Goal: Task Accomplishment & Management: Manage account settings

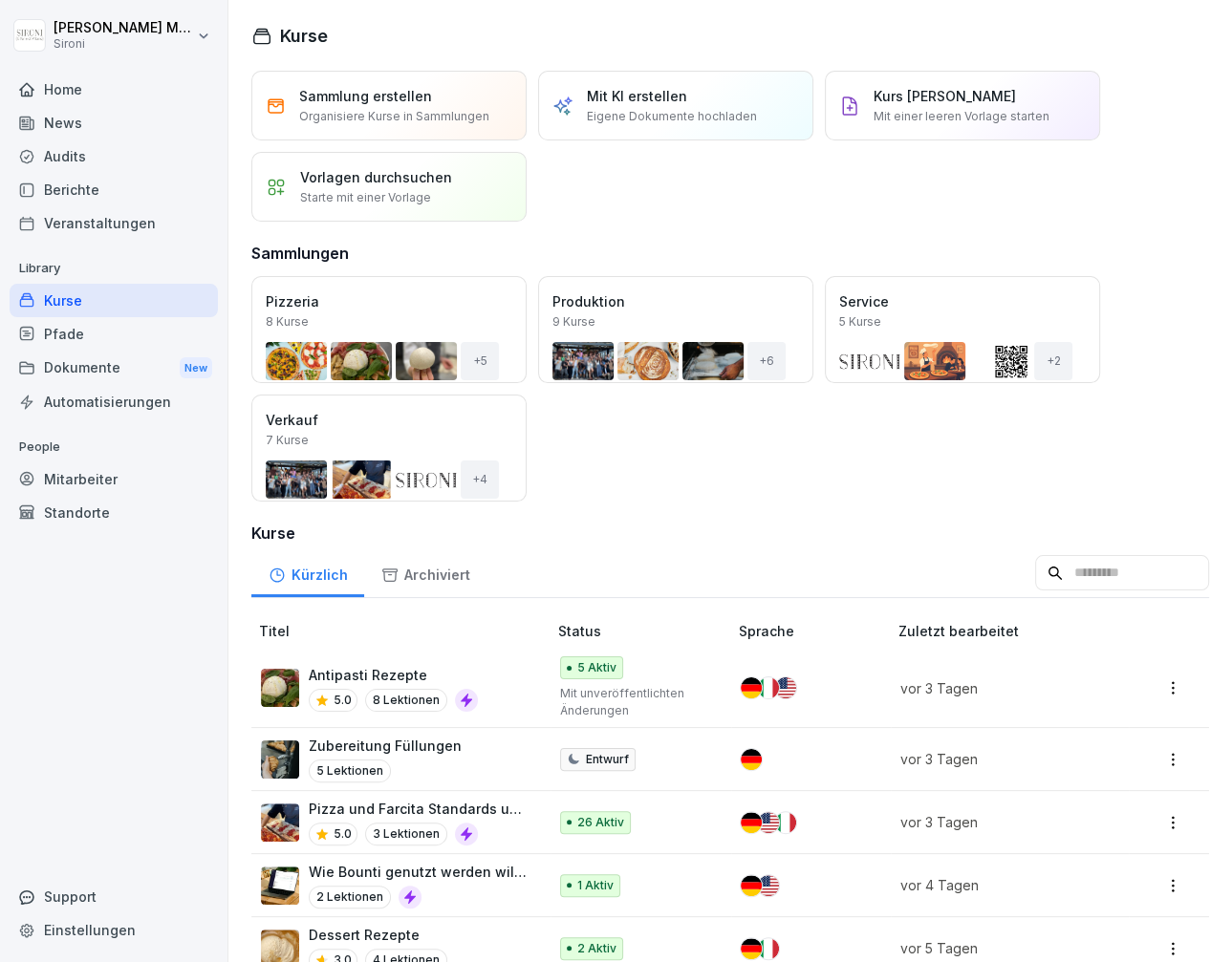
click at [75, 299] on div "Kurse" at bounding box center [114, 301] width 208 height 33
click at [306, 682] on div "Antipasti Rezepte 5.0 8 Lektionen" at bounding box center [394, 688] width 267 height 47
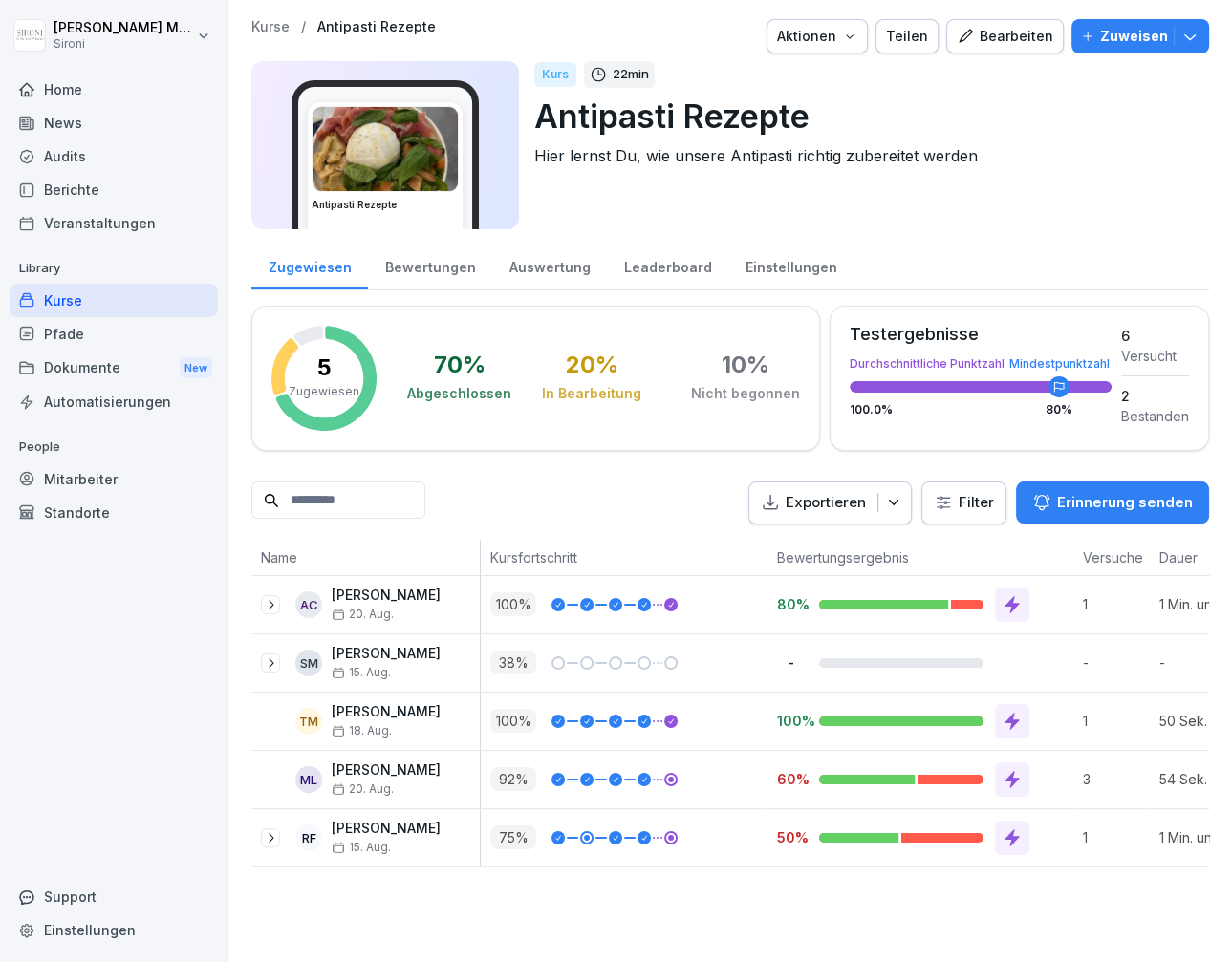
click at [922, 37] on div "Teilen" at bounding box center [907, 37] width 42 height 21
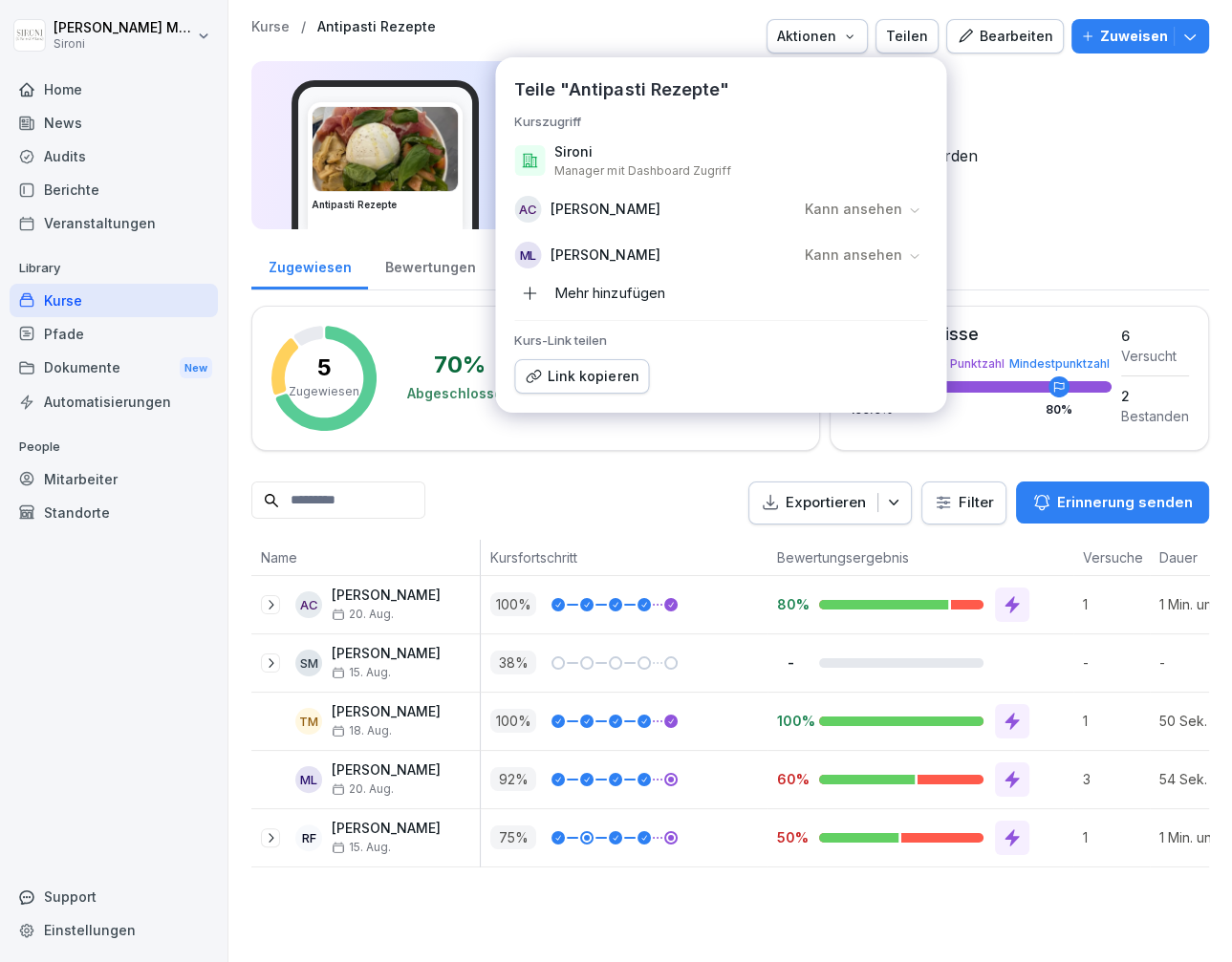
click at [579, 299] on div "Mehr hinzufügen" at bounding box center [589, 293] width 150 height 30
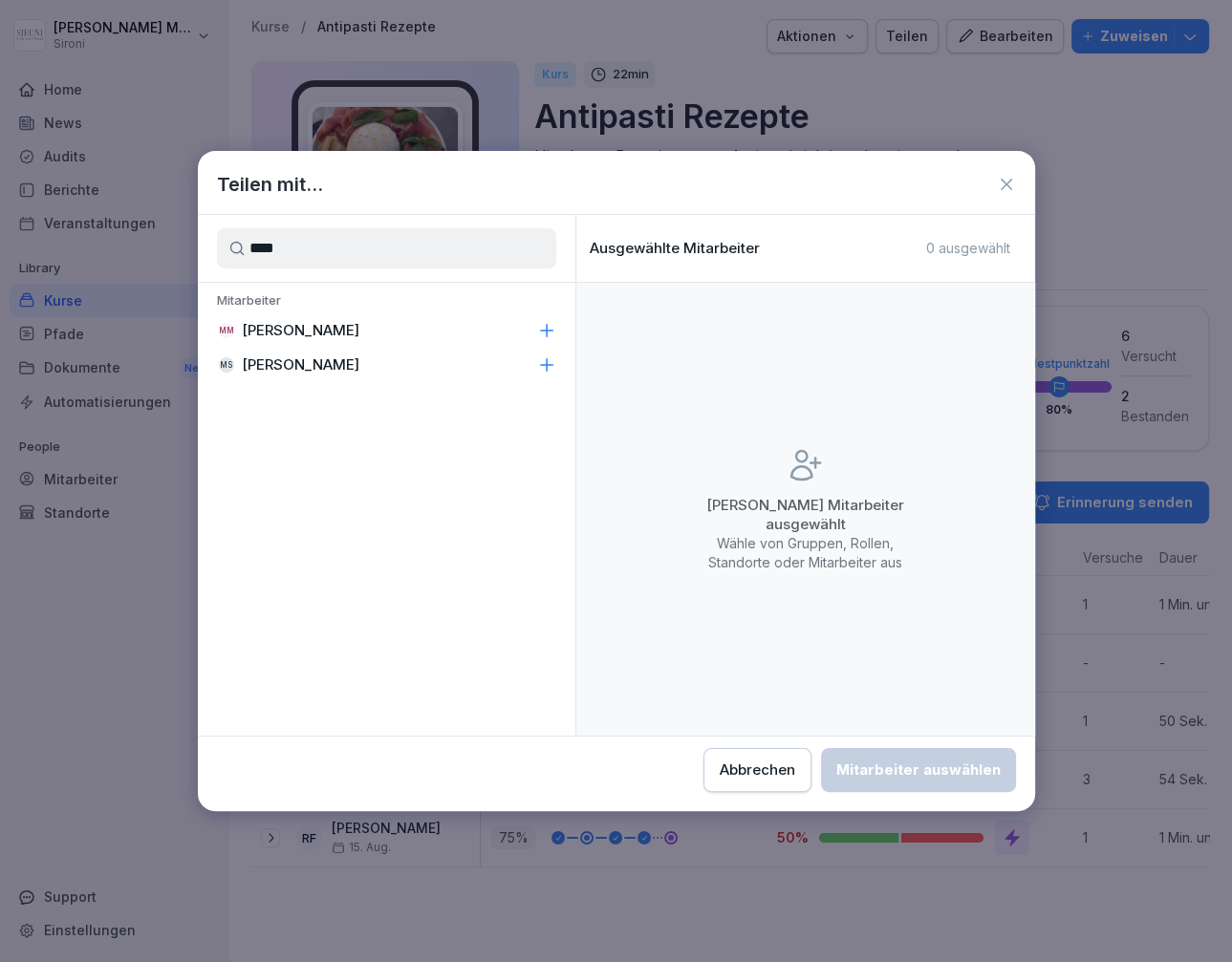
type input "****"
click at [509, 340] on div "MM Michela Mastrella" at bounding box center [387, 330] width 378 height 34
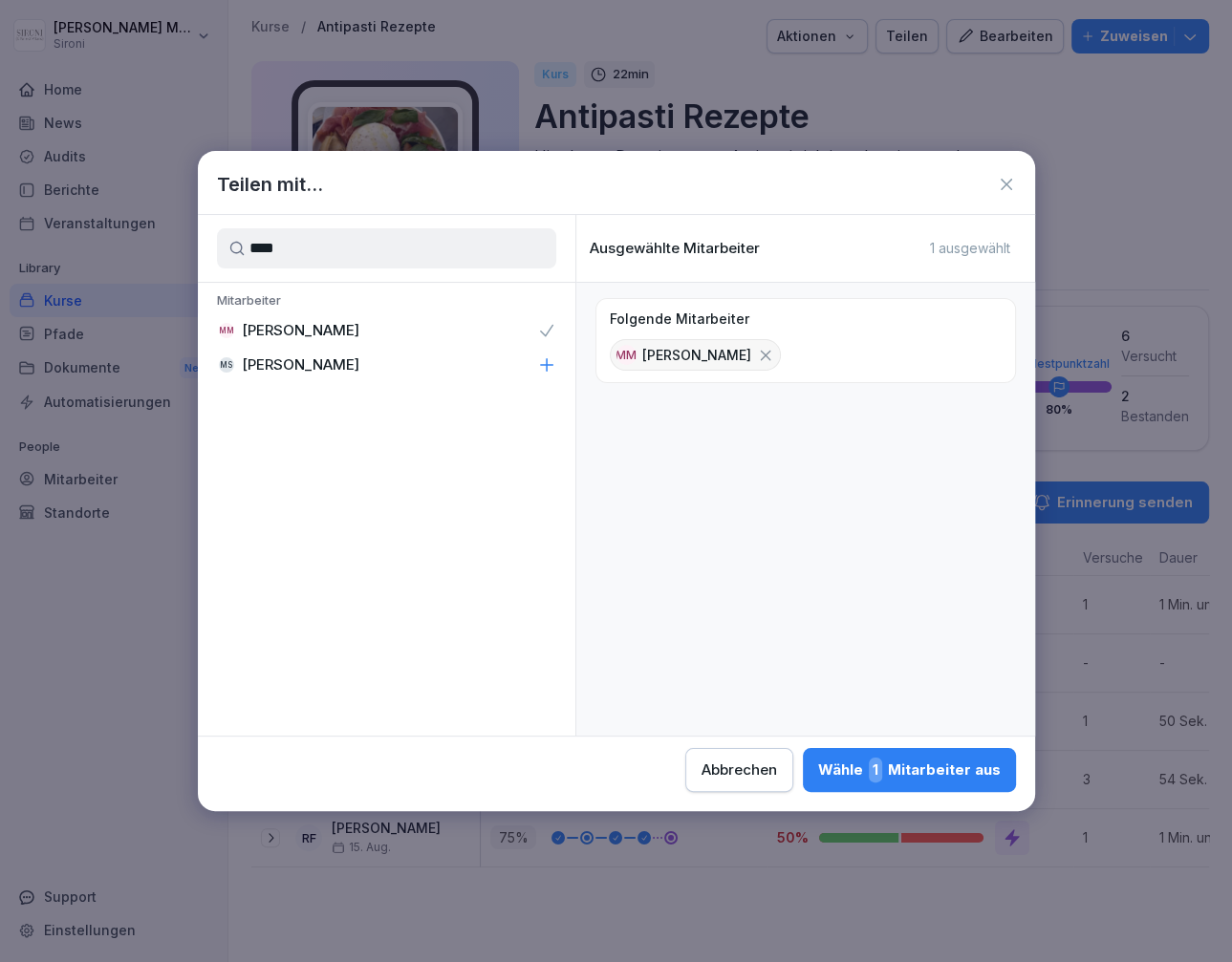
click at [845, 758] on div "Wähle 1 Mitarbeiter aus" at bounding box center [909, 770] width 182 height 25
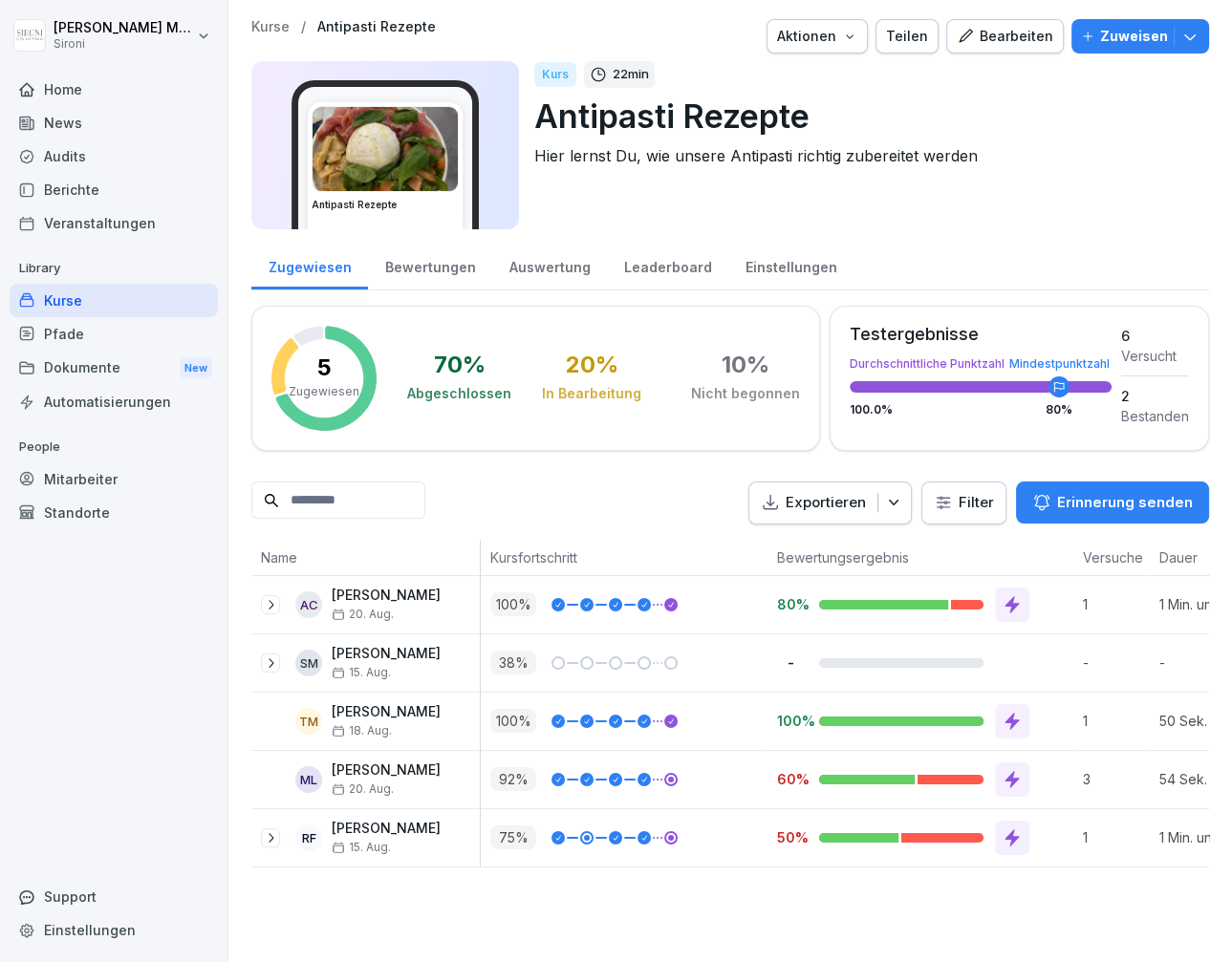
click at [1025, 26] on div "Bearbeiten" at bounding box center [1004, 37] width 96 height 21
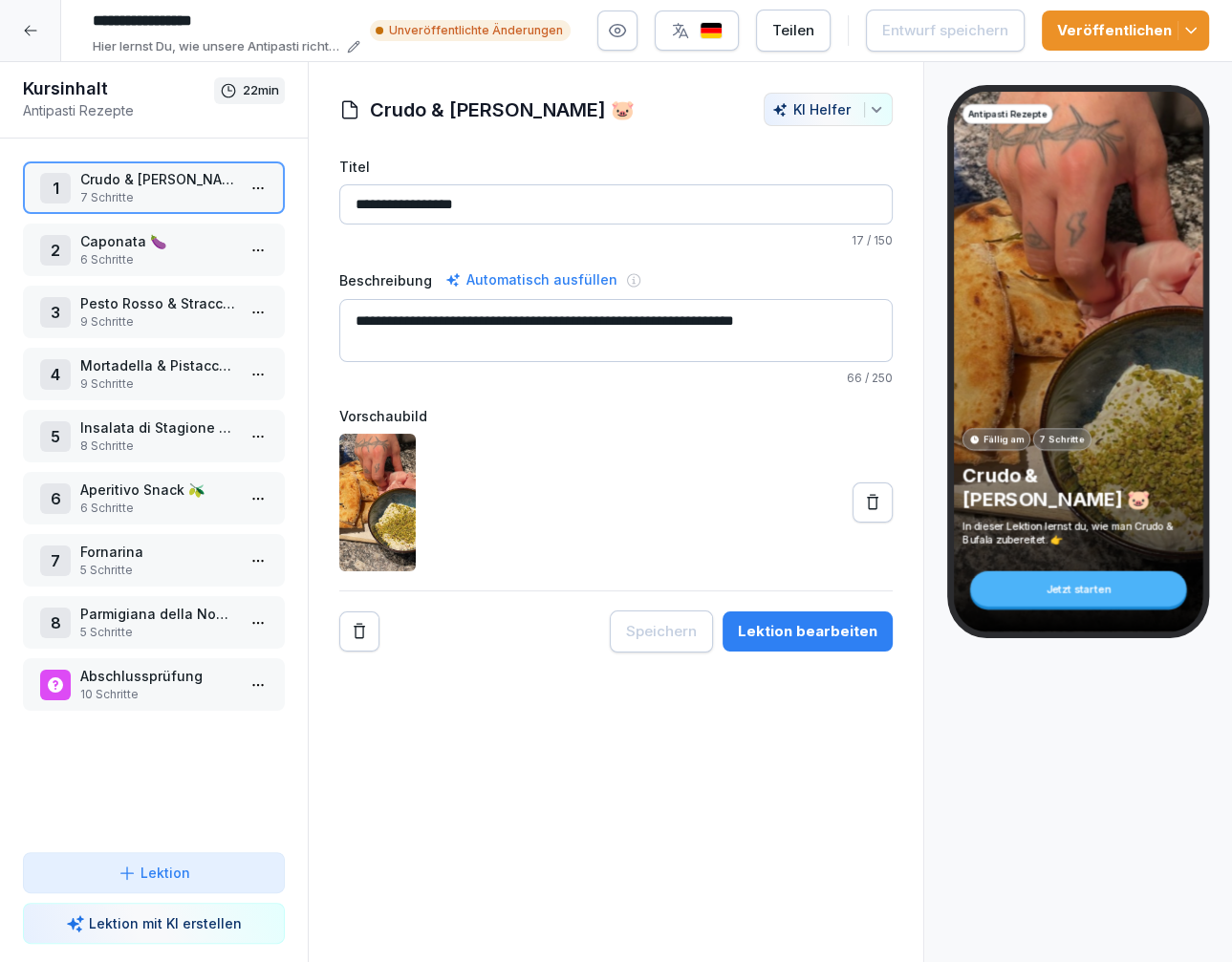
click at [263, 190] on html "**********" at bounding box center [616, 481] width 1232 height 962
click at [232, 218] on div "Schritte bearbeiten" at bounding box center [187, 225] width 146 height 20
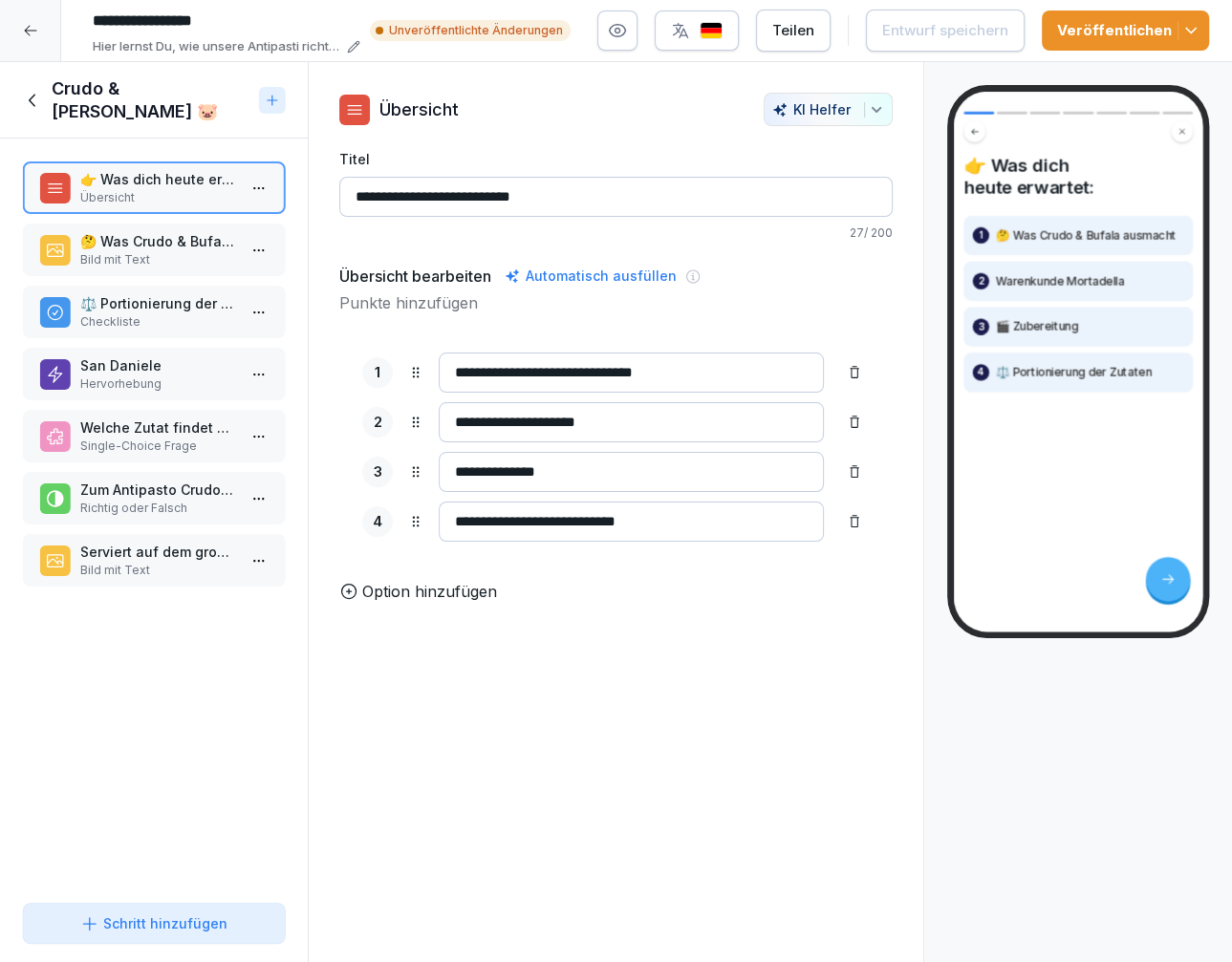
click at [231, 255] on p "Bild mit Text" at bounding box center [157, 260] width 155 height 18
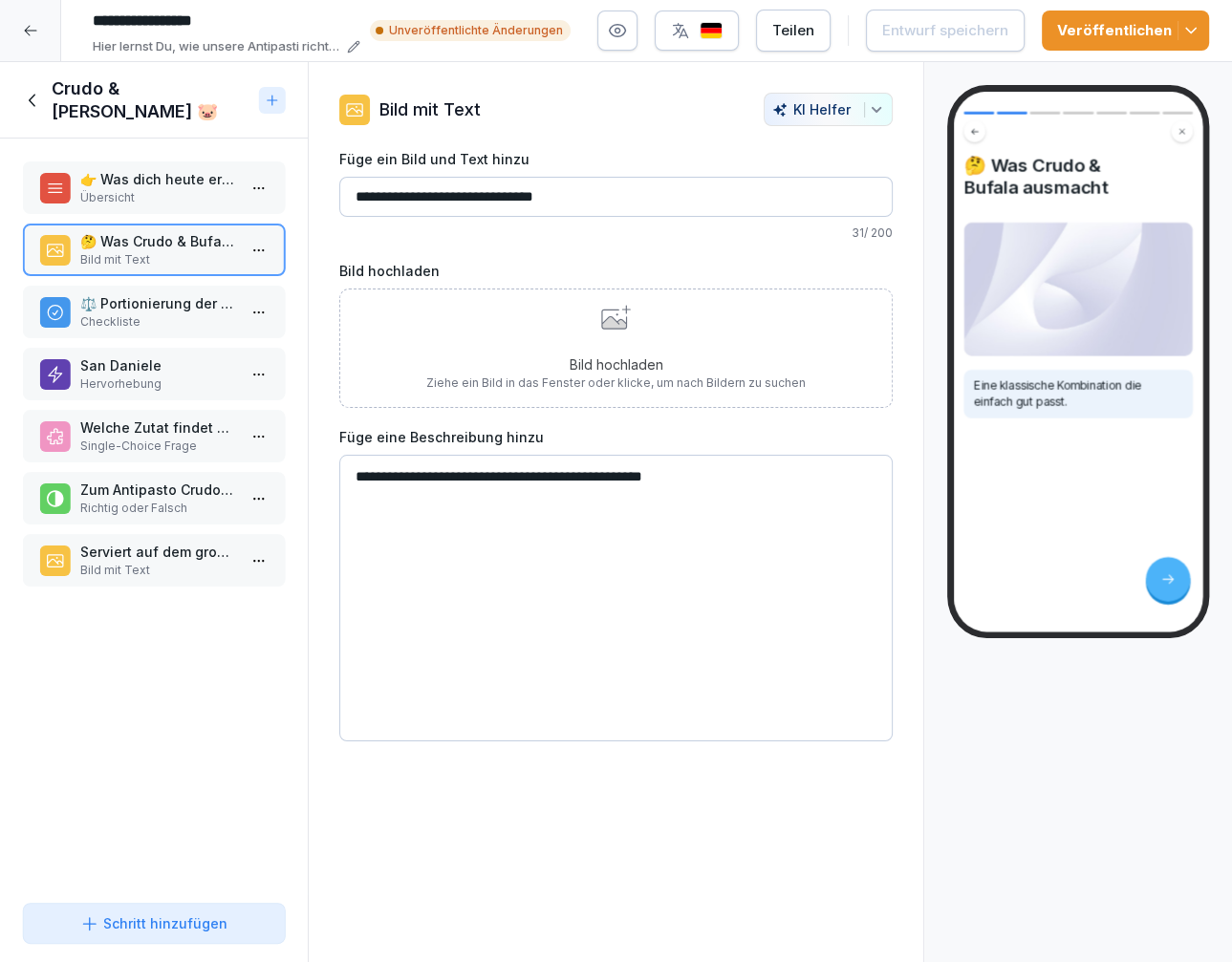
click at [142, 315] on p "Checkliste" at bounding box center [157, 322] width 155 height 18
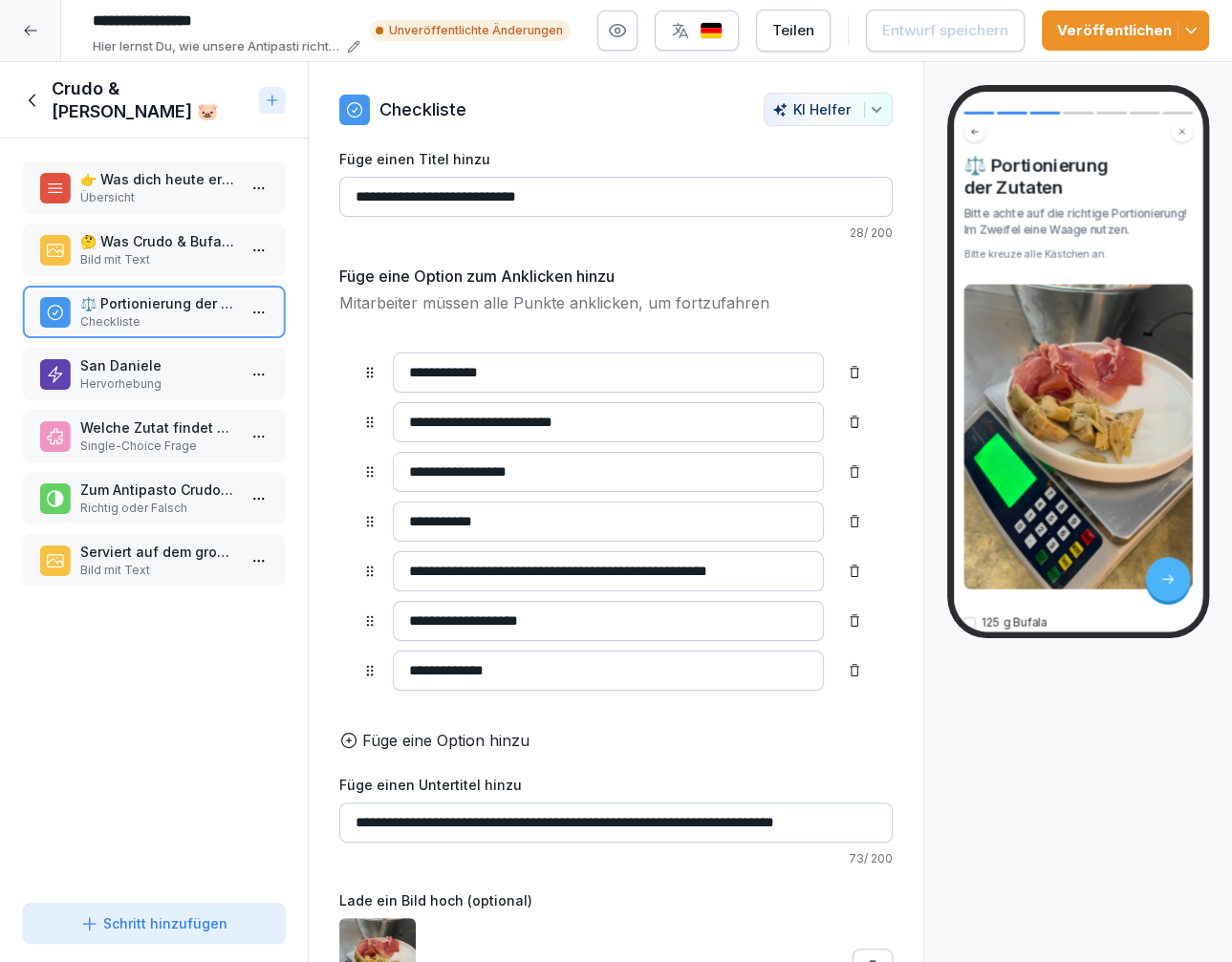
click at [148, 359] on p "San Daniele" at bounding box center [157, 365] width 155 height 20
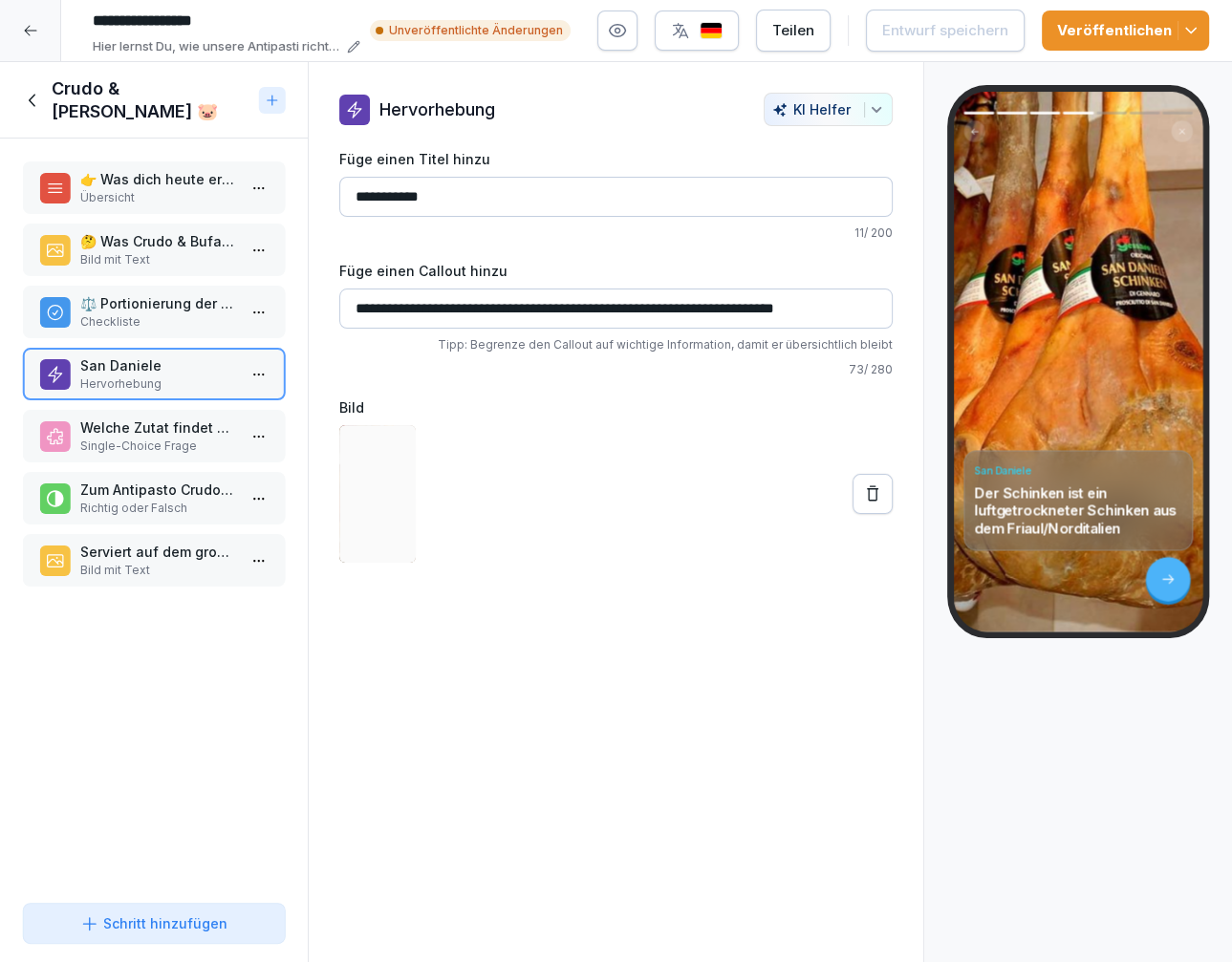
click at [190, 255] on p "Bild mit Text" at bounding box center [157, 260] width 155 height 18
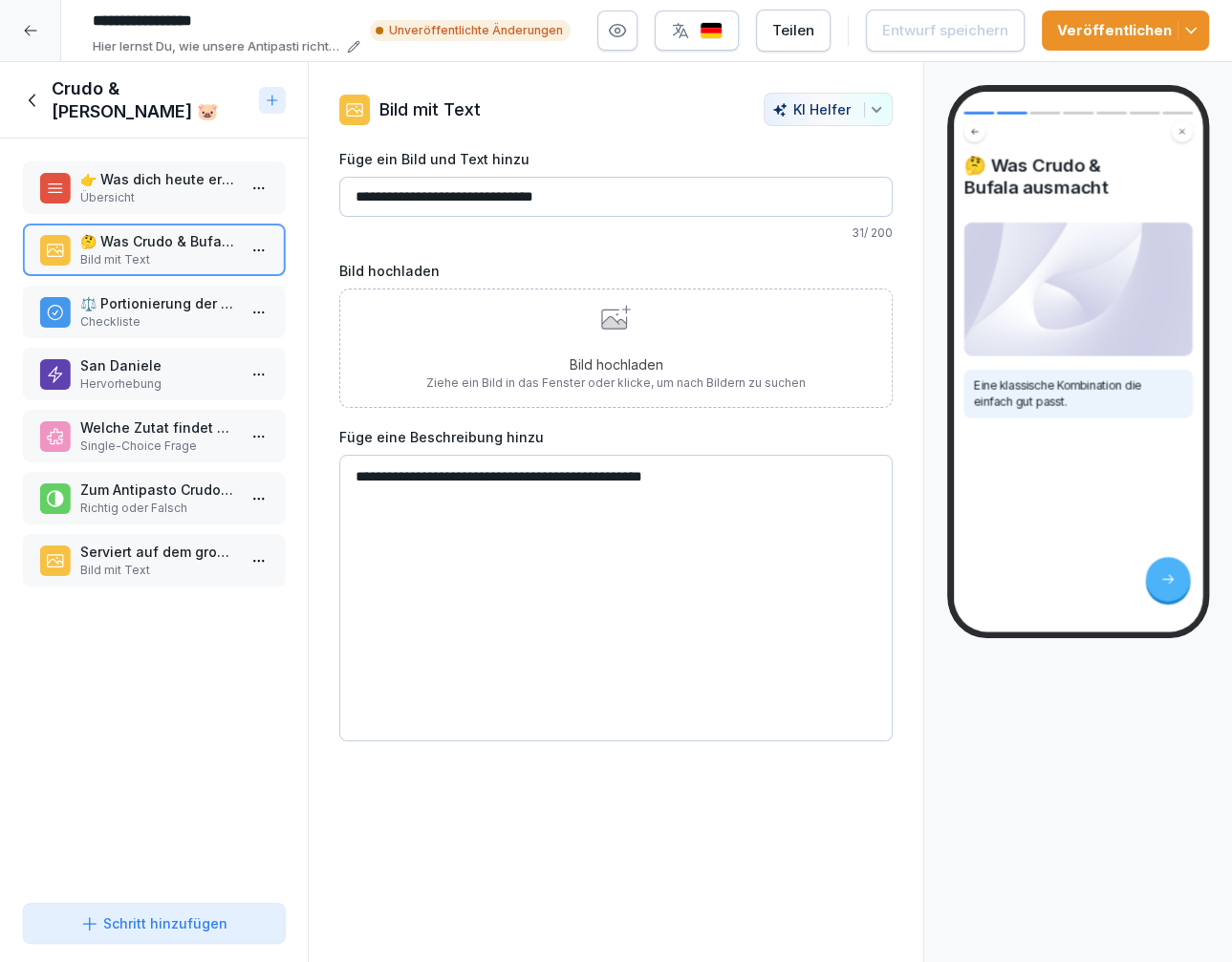
click at [204, 199] on p "Übersicht" at bounding box center [157, 198] width 155 height 18
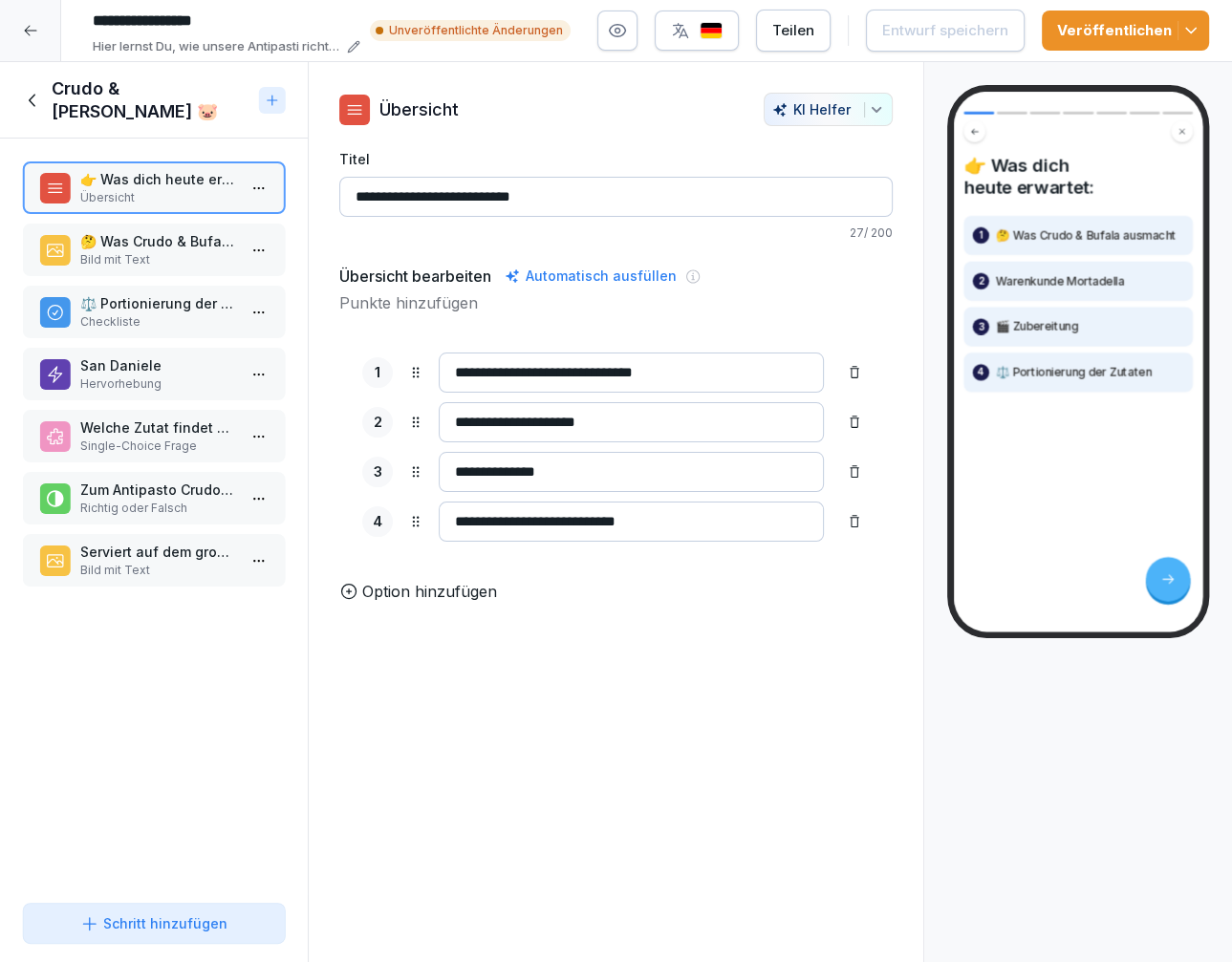
click at [36, 24] on icon at bounding box center [31, 31] width 16 height 16
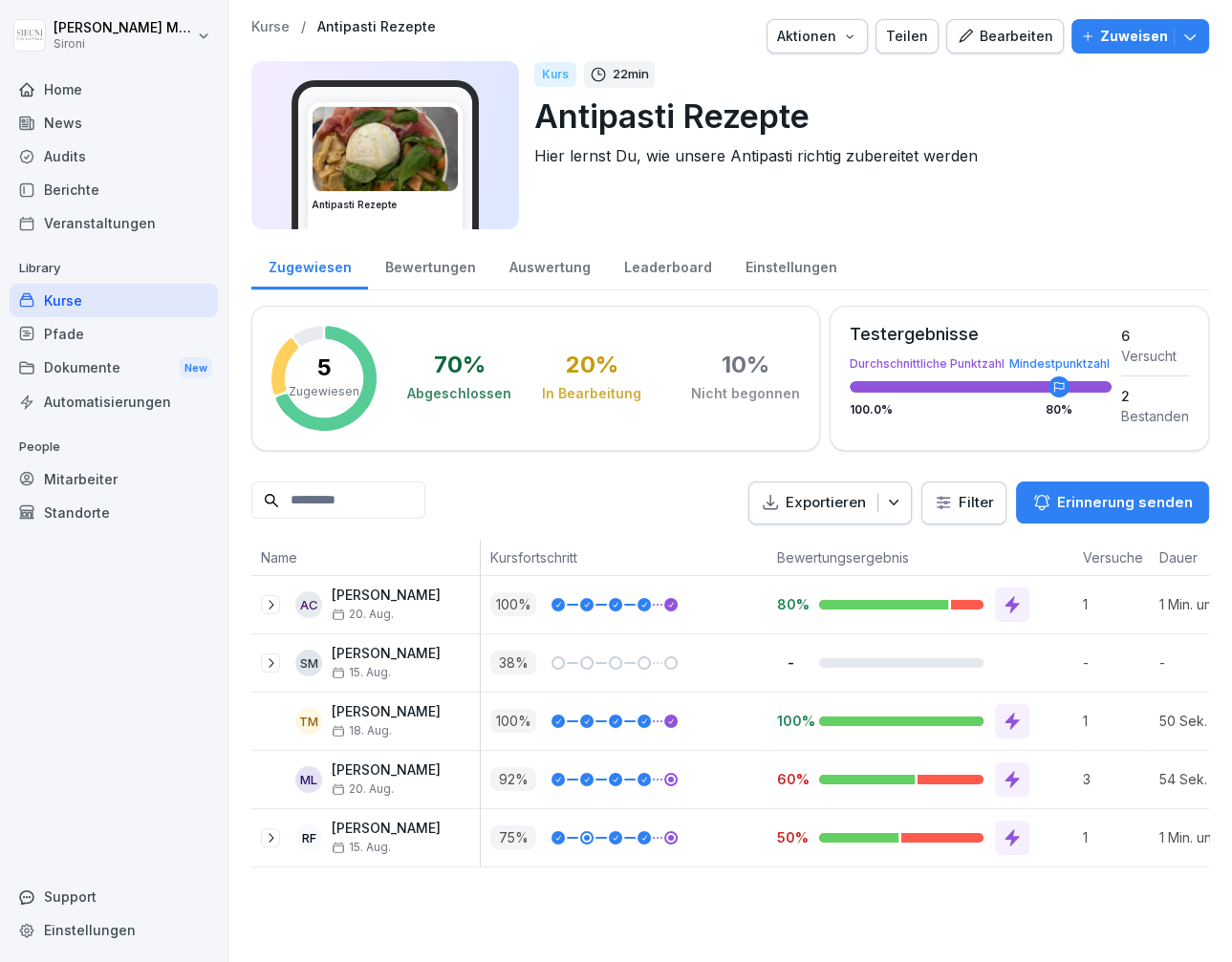
click at [1109, 34] on p "Zuweisen" at bounding box center [1135, 37] width 68 height 21
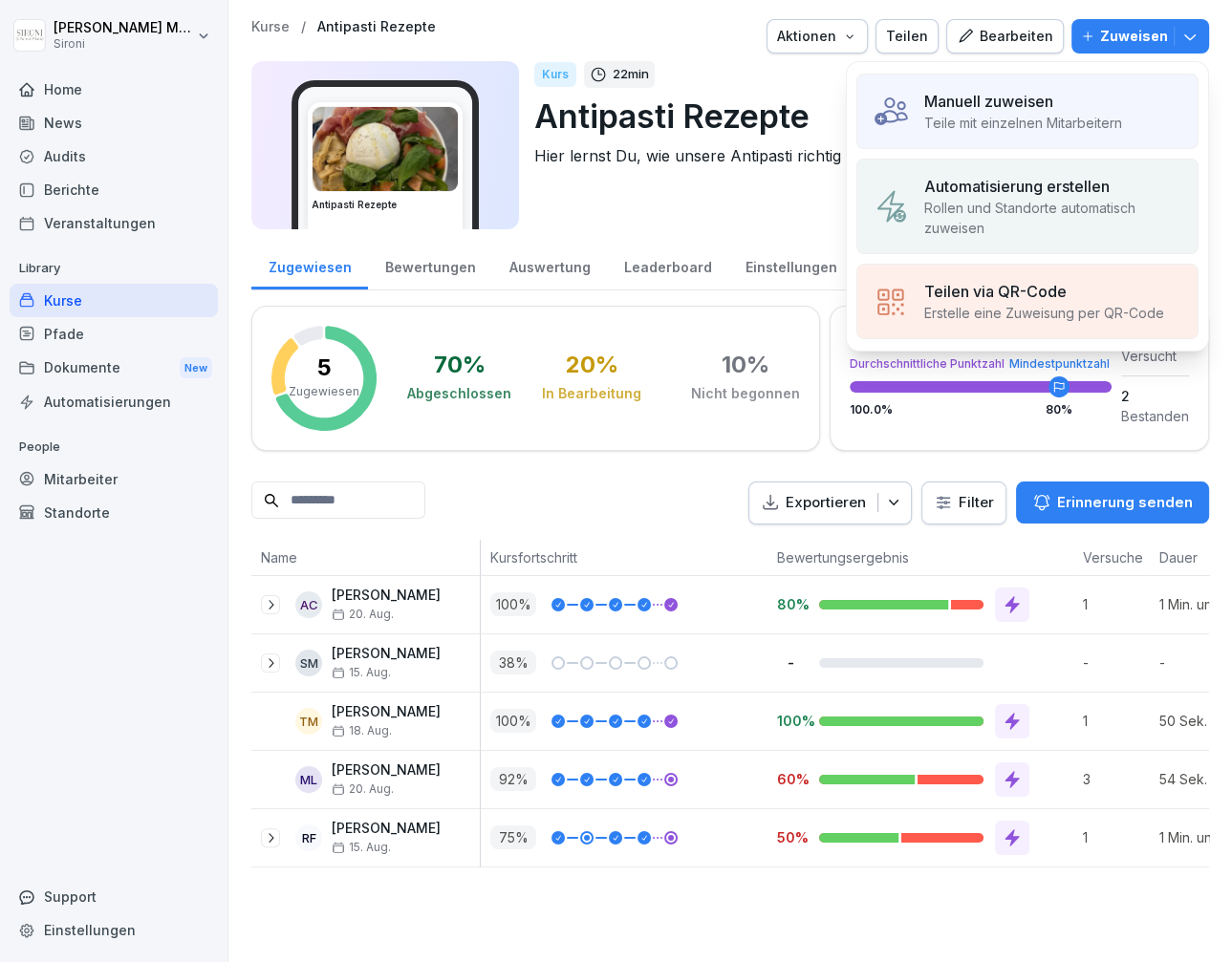
click at [1063, 81] on div "Manuell zuweisen Teile mit einzelnen Mitarbeitern" at bounding box center [1027, 112] width 342 height 76
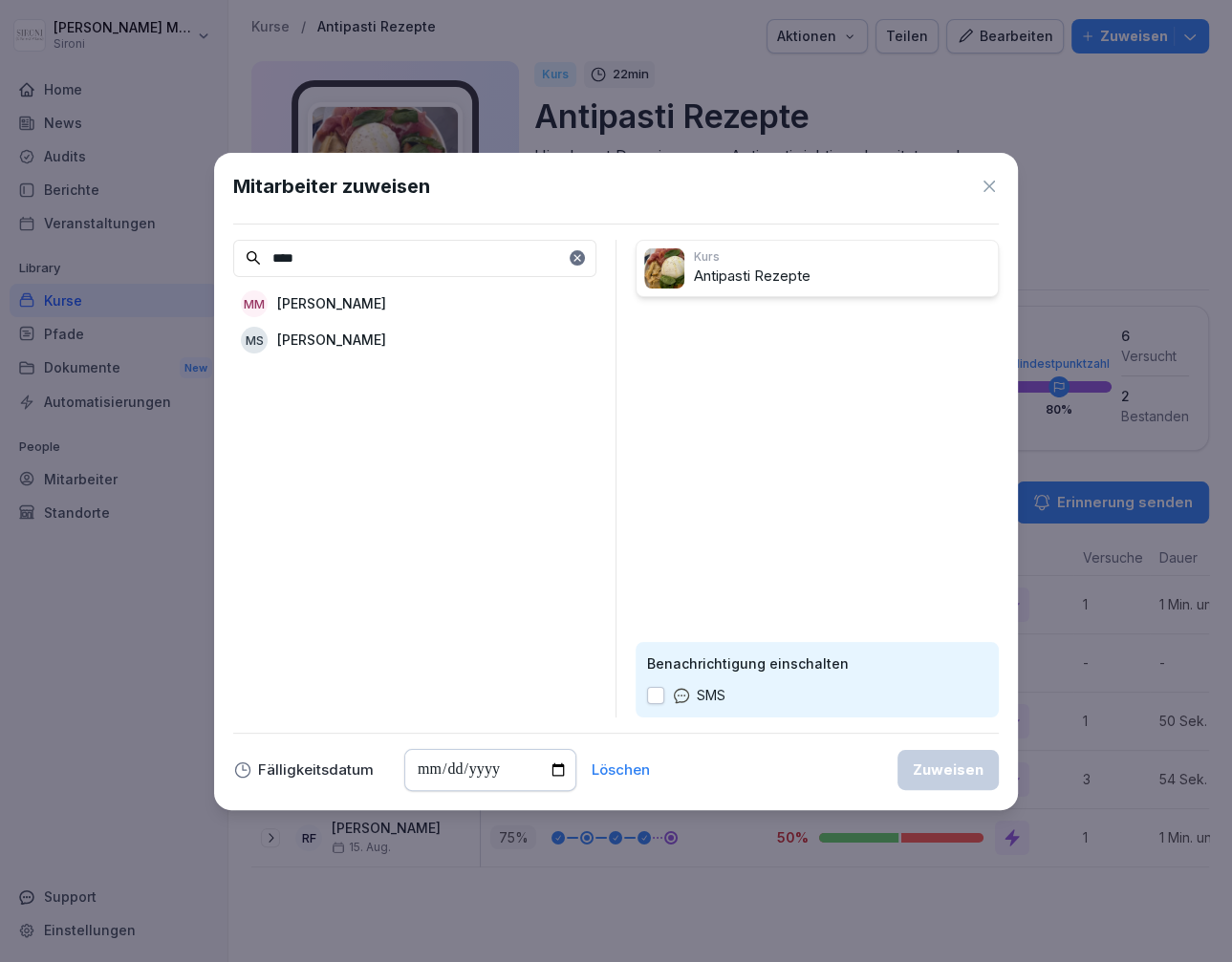
type input "****"
click at [272, 311] on div "MM Michela Mastrella" at bounding box center [414, 303] width 363 height 34
click at [931, 777] on div "Zuweisen" at bounding box center [948, 770] width 71 height 21
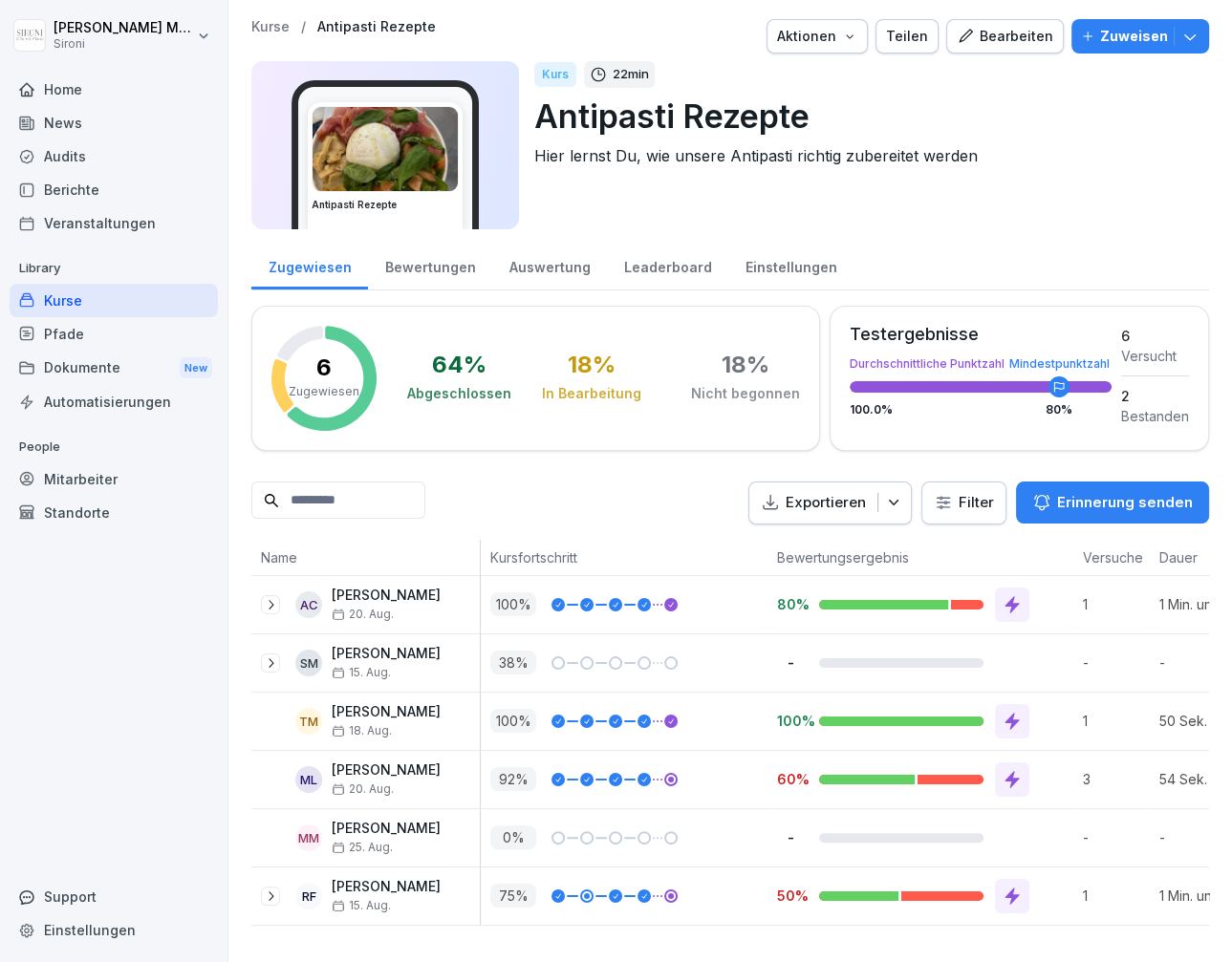
click at [75, 293] on div "Kurse" at bounding box center [114, 301] width 208 height 33
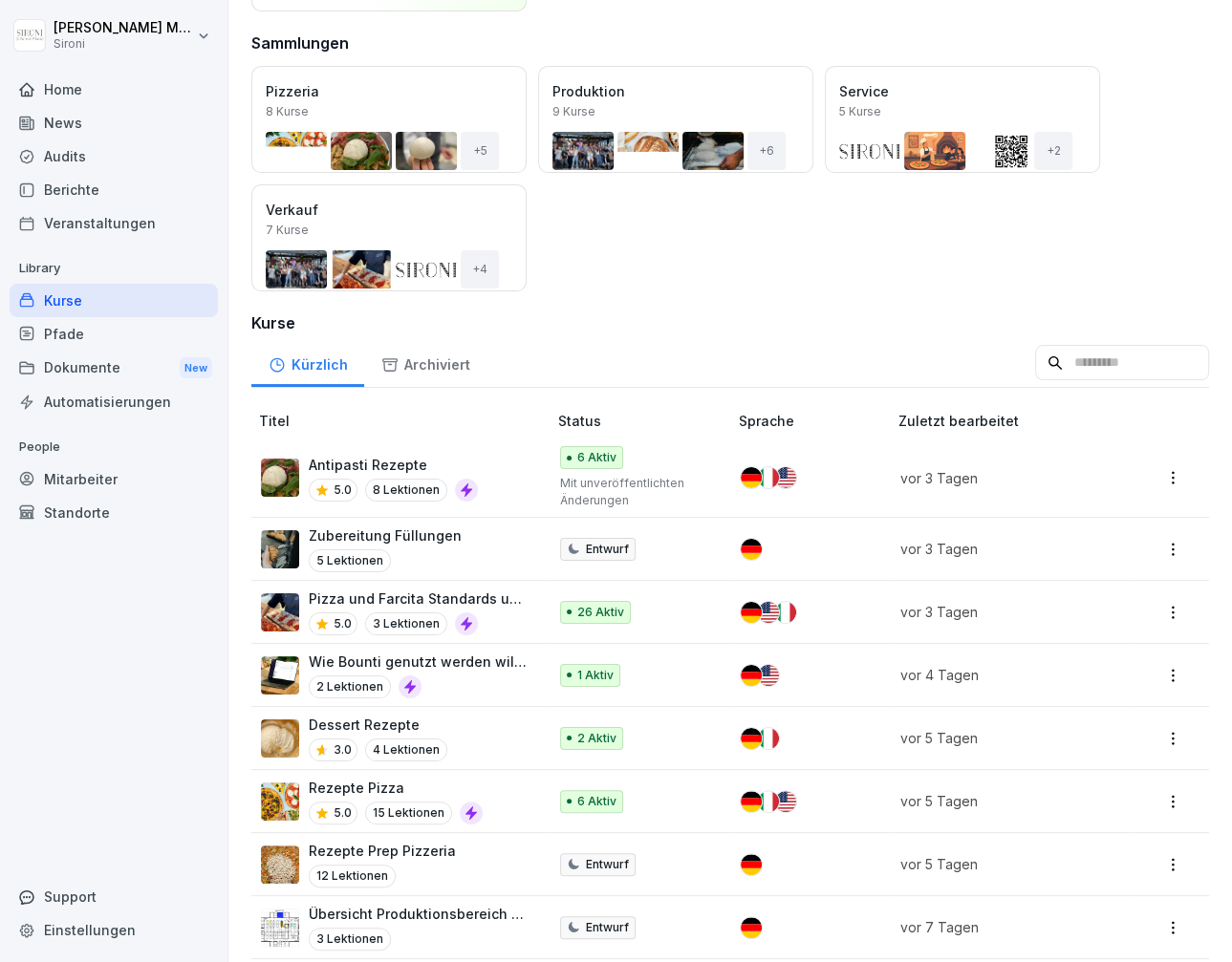
scroll to position [215, 0]
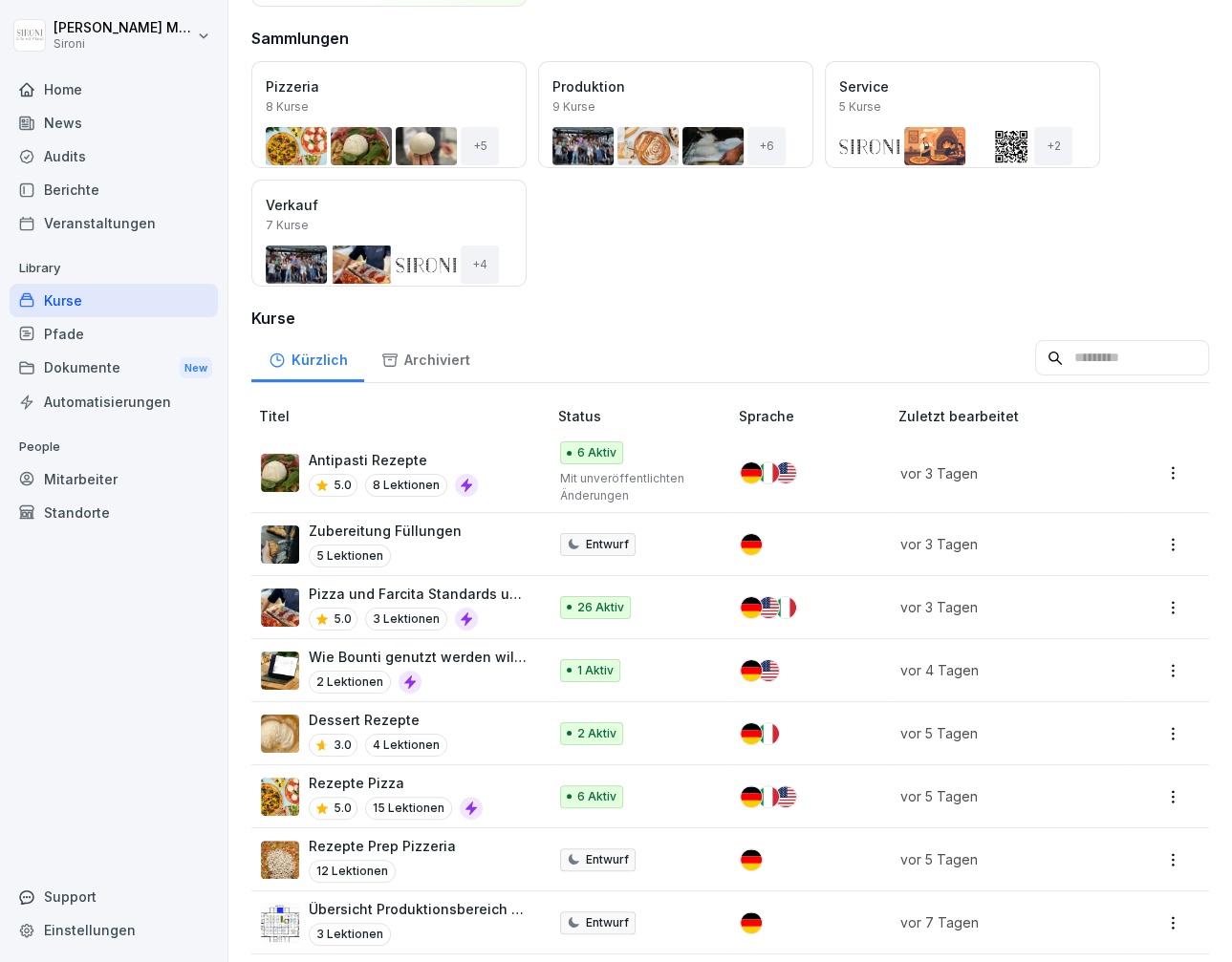
click at [287, 611] on img at bounding box center [280, 608] width 38 height 38
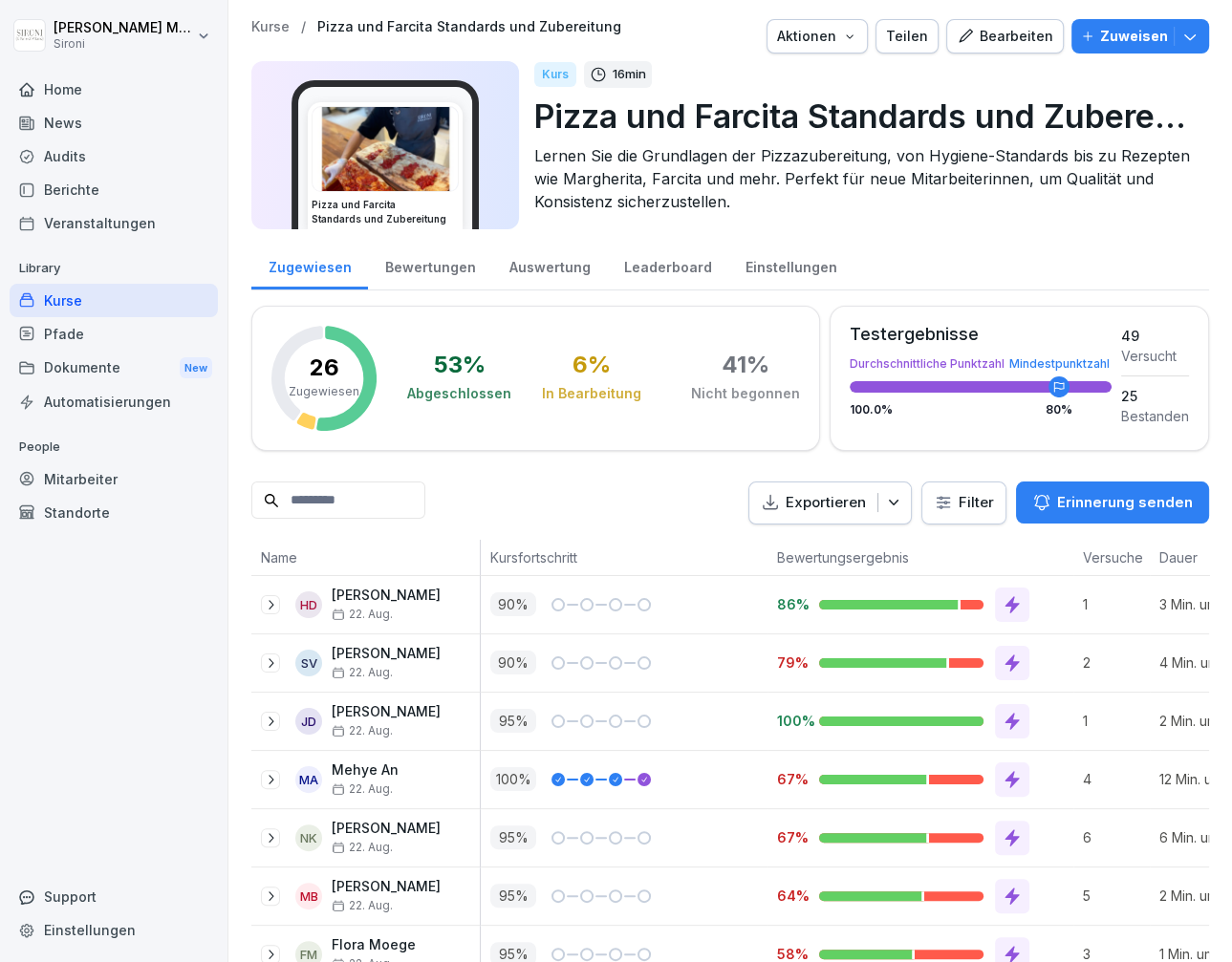
click at [915, 45] on div "Teilen" at bounding box center [907, 37] width 42 height 21
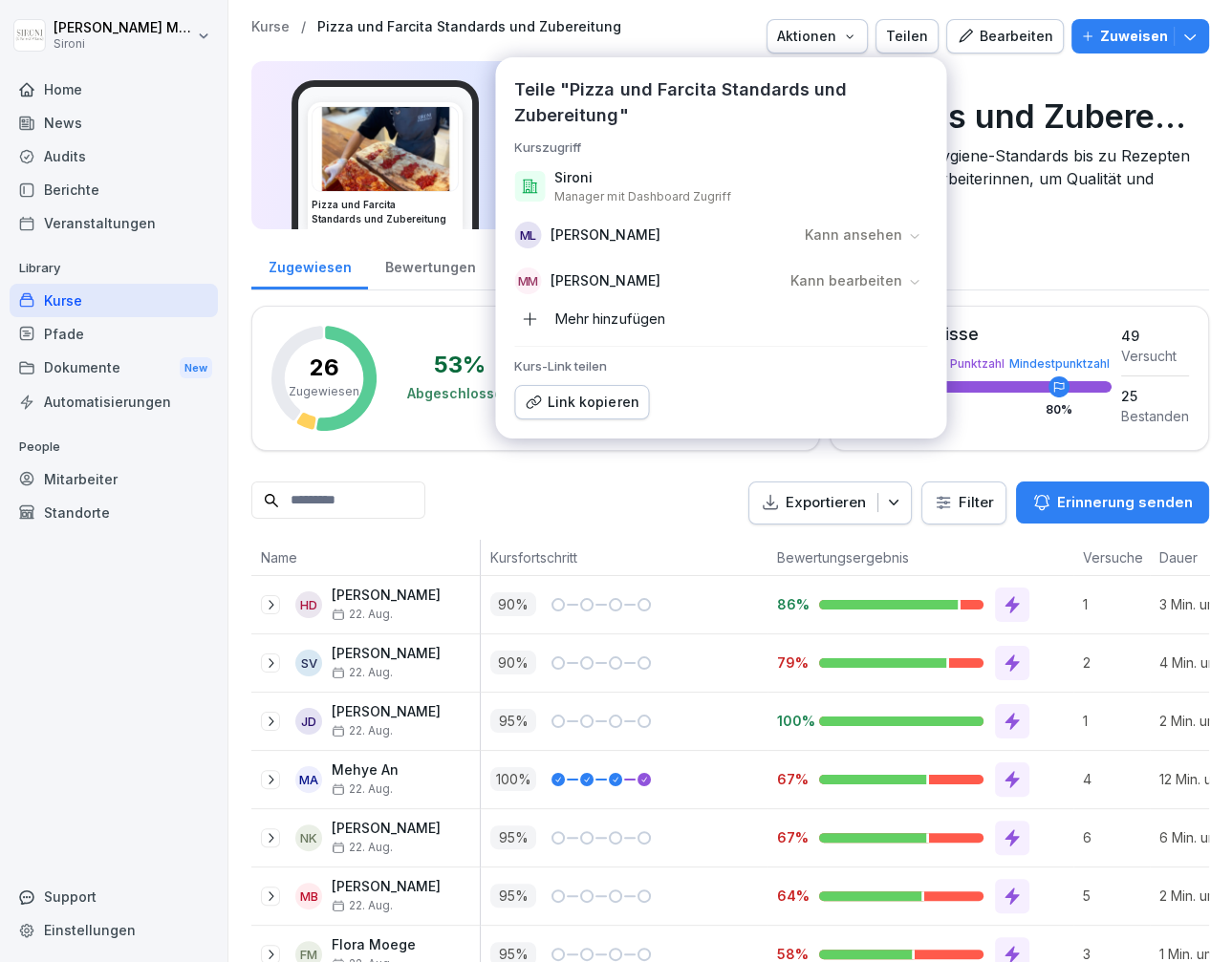
click at [901, 276] on p "Kann bearbeiten" at bounding box center [845, 281] width 112 height 19
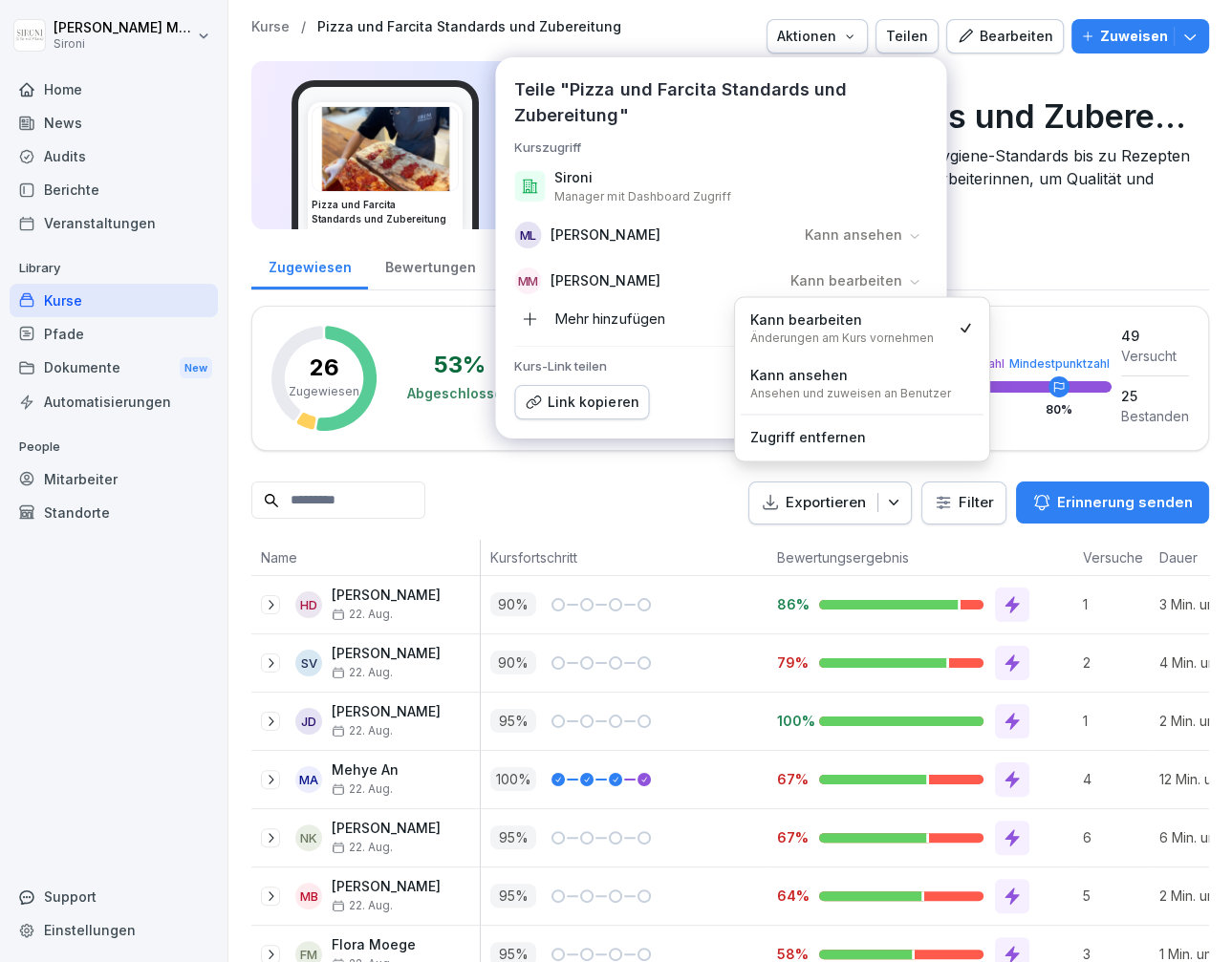
click at [796, 371] on p "Kann ansehen" at bounding box center [799, 376] width 97 height 21
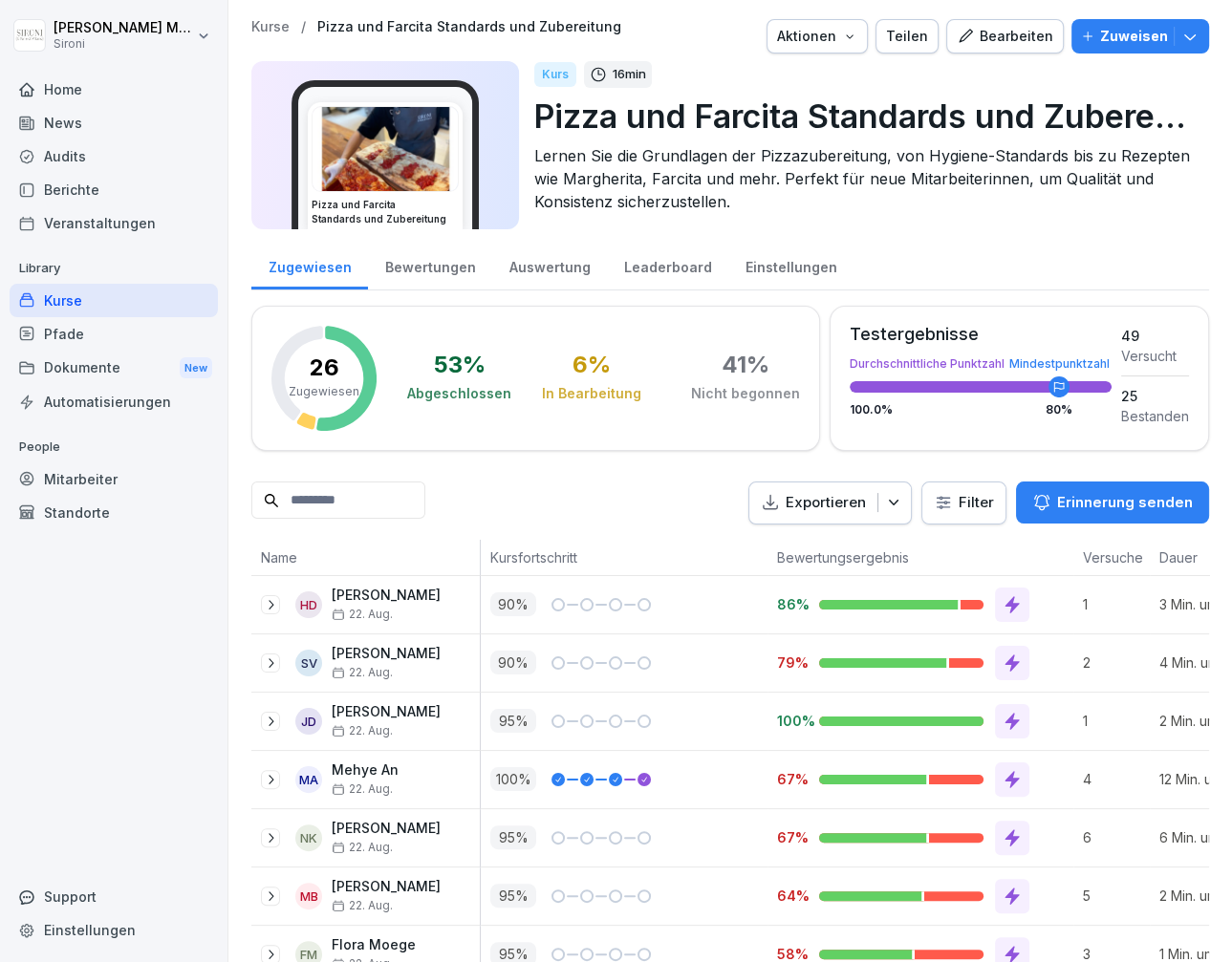
click at [61, 301] on div "Kurse" at bounding box center [114, 301] width 208 height 33
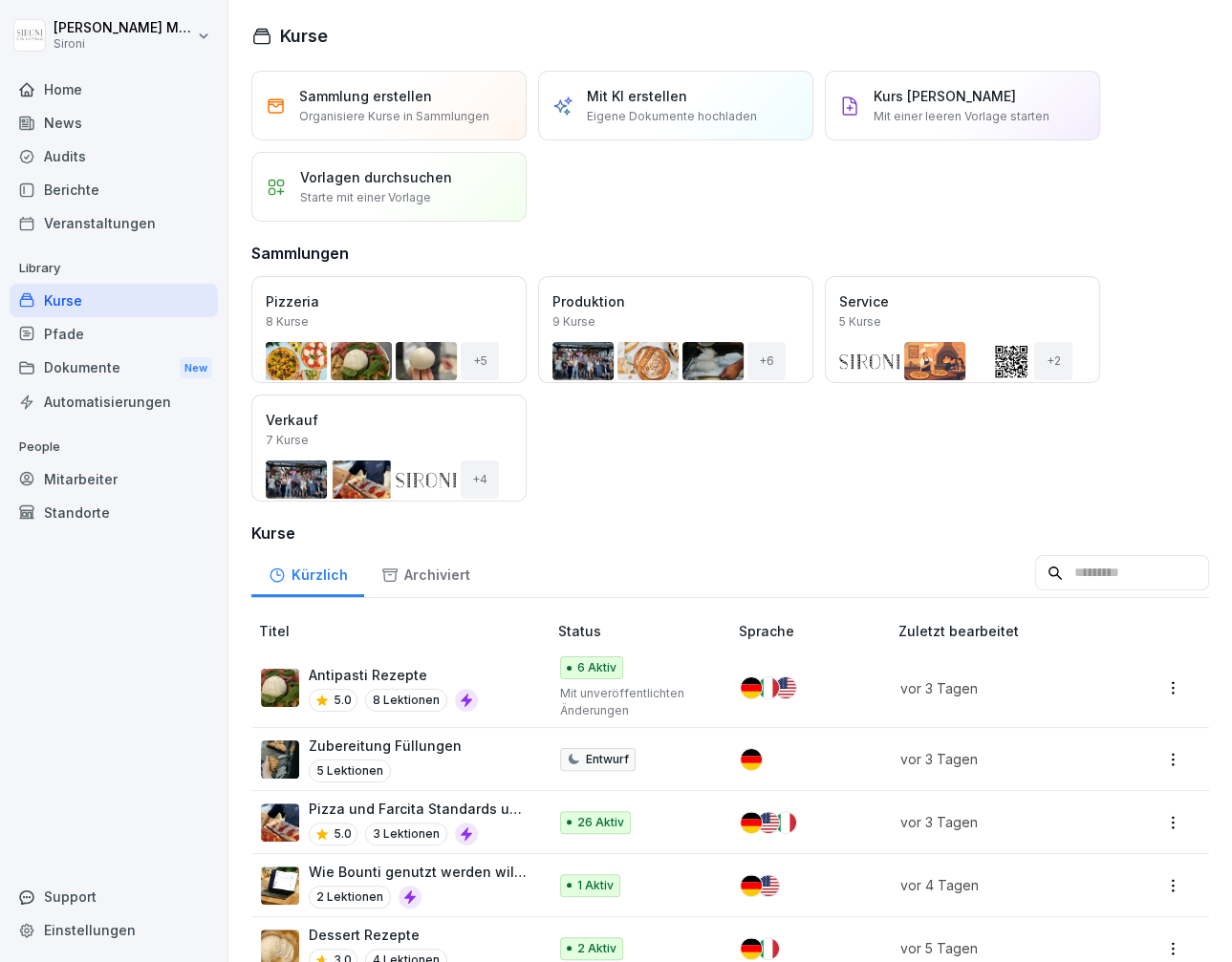
click at [66, 305] on div "Kurse" at bounding box center [114, 301] width 208 height 33
click at [70, 302] on div "Kurse" at bounding box center [114, 301] width 208 height 33
click at [65, 302] on div "Kurse" at bounding box center [114, 301] width 208 height 33
click at [55, 335] on div "Pfade" at bounding box center [114, 334] width 208 height 33
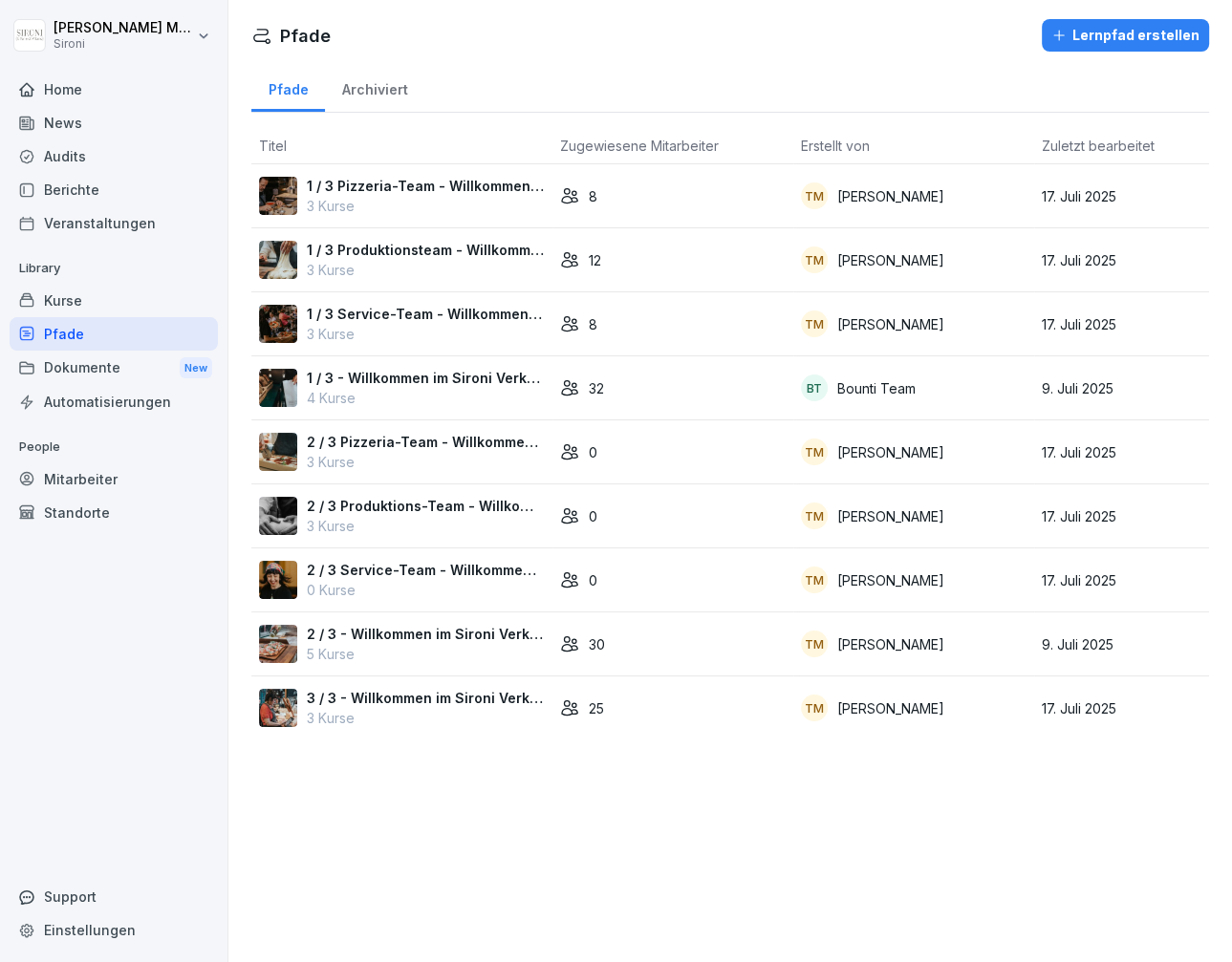
click at [75, 297] on div "Kurse" at bounding box center [114, 301] width 208 height 33
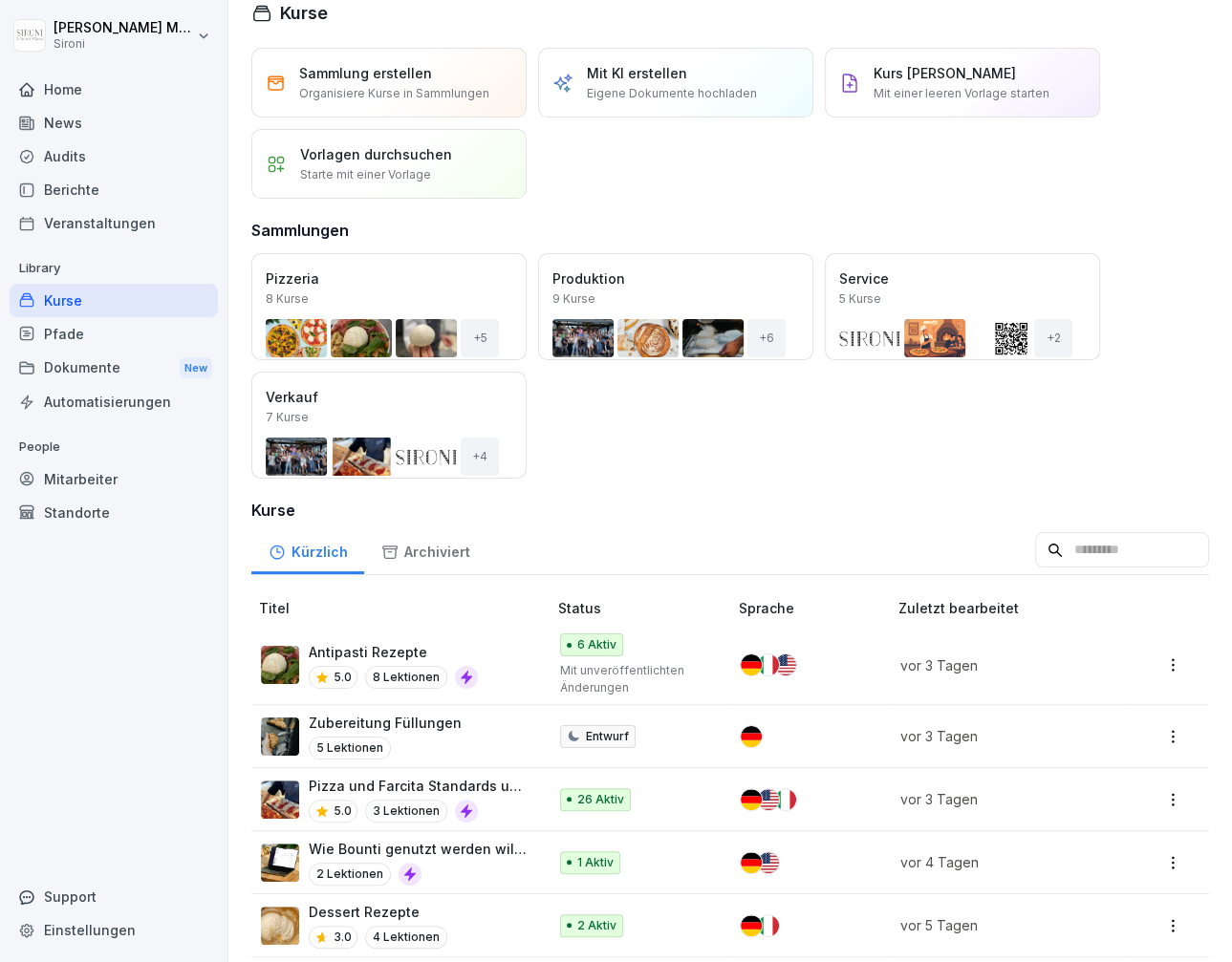
scroll to position [25, 0]
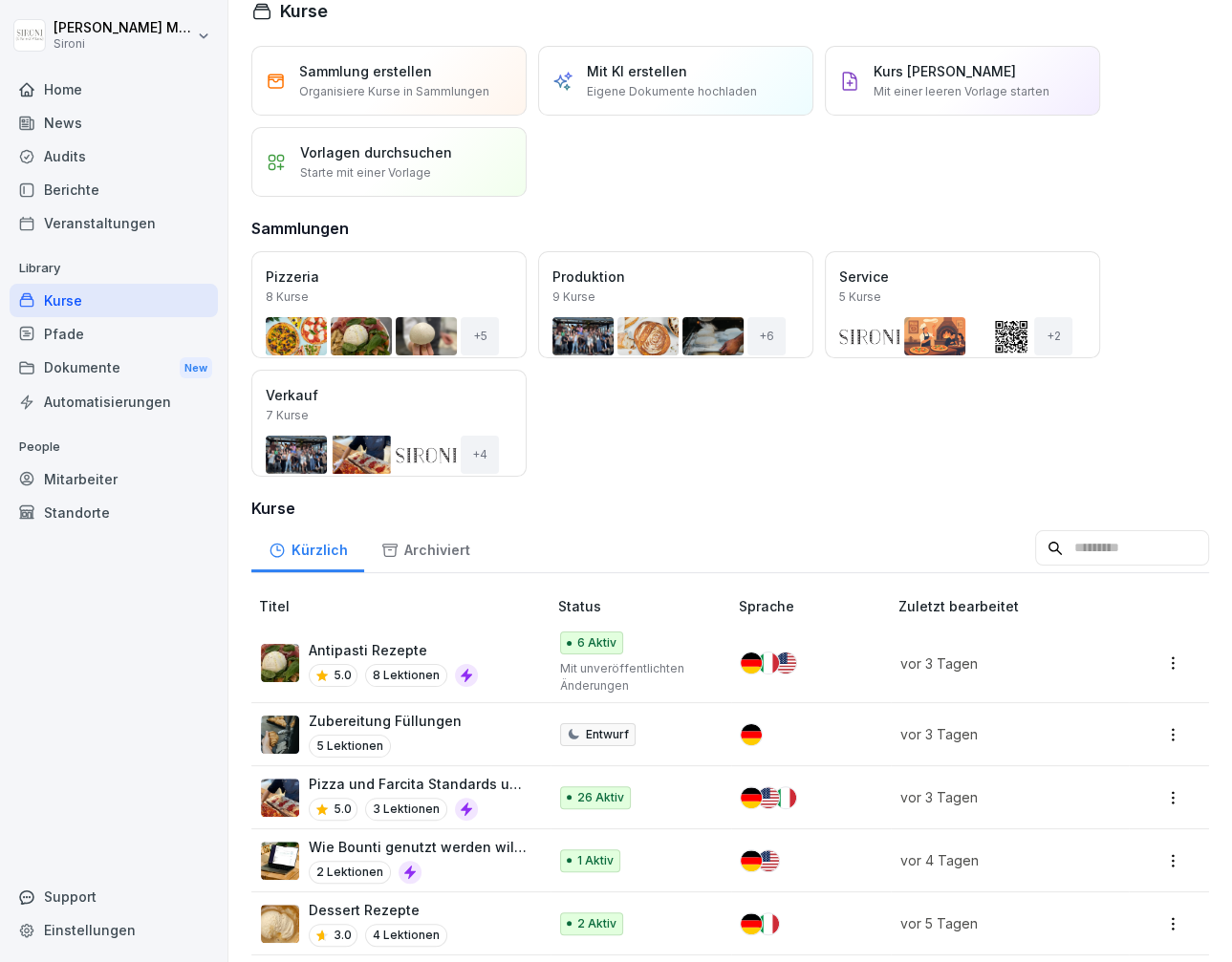
click at [305, 789] on div "Pizza und Farcita Standards und Zubereitung 5.0 3 Lektionen" at bounding box center [394, 797] width 267 height 47
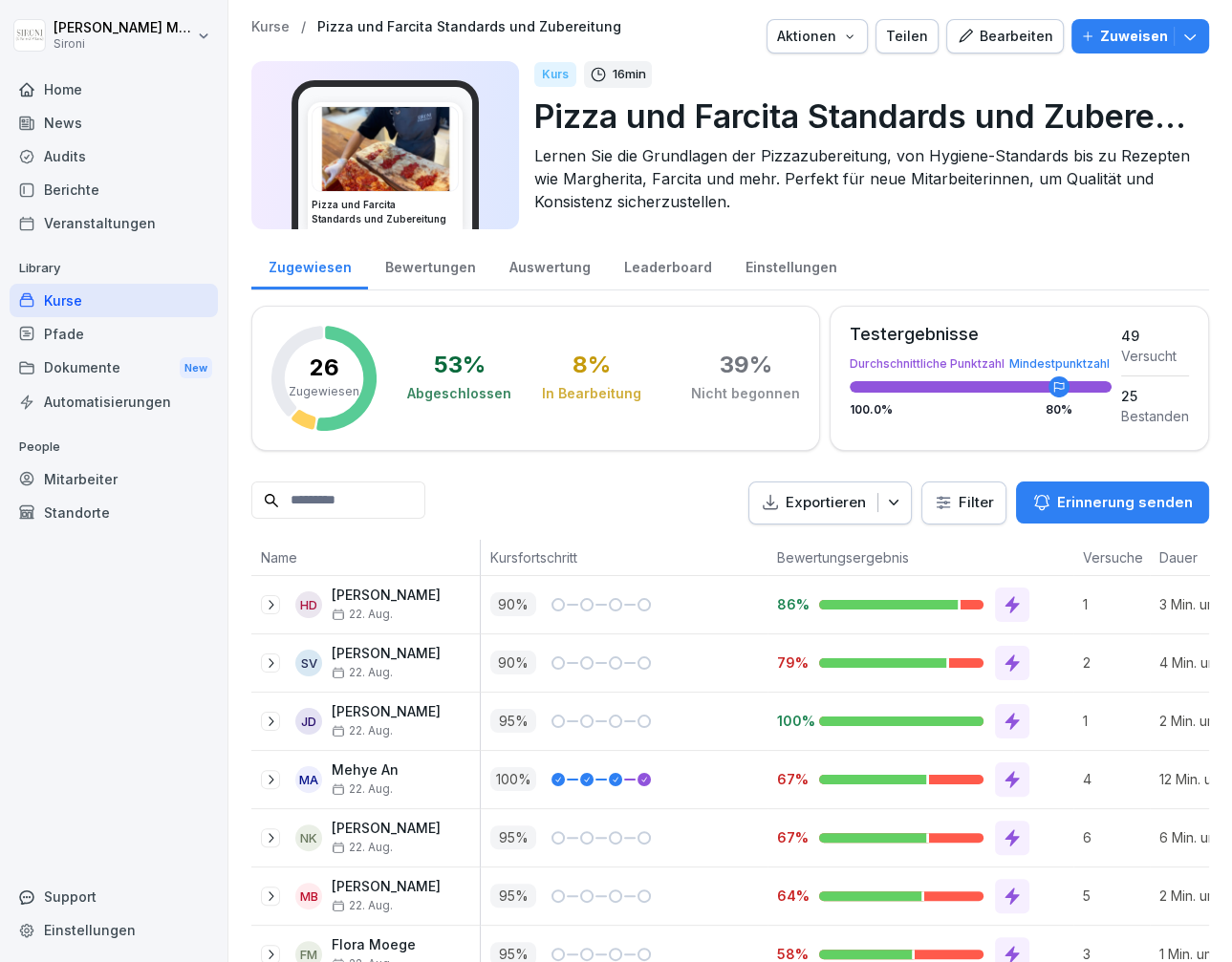
click at [1027, 42] on div "Bearbeiten" at bounding box center [1004, 37] width 96 height 21
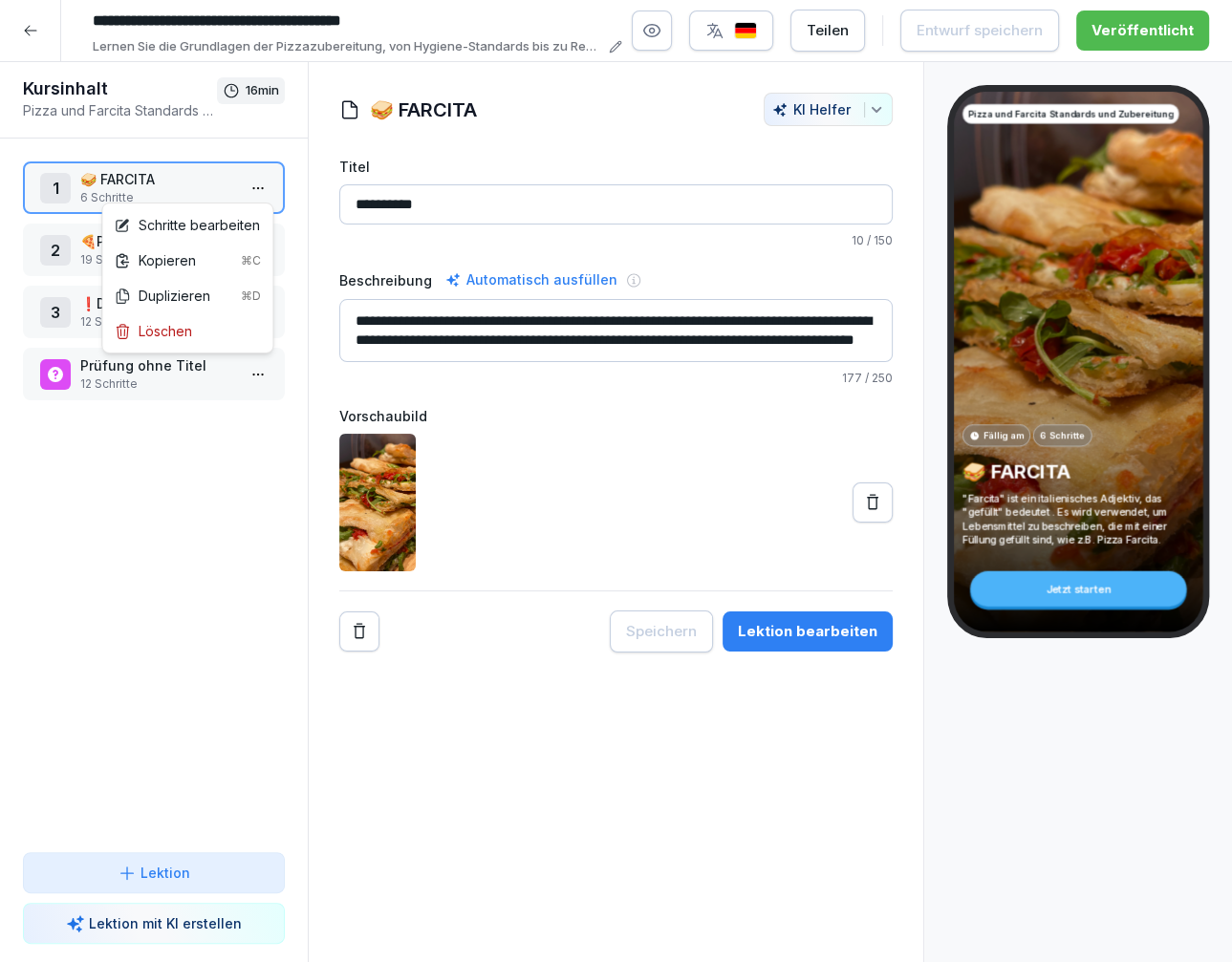
click at [262, 187] on html "**********" at bounding box center [616, 481] width 1232 height 962
click at [220, 226] on div "Schritte bearbeiten" at bounding box center [187, 225] width 146 height 20
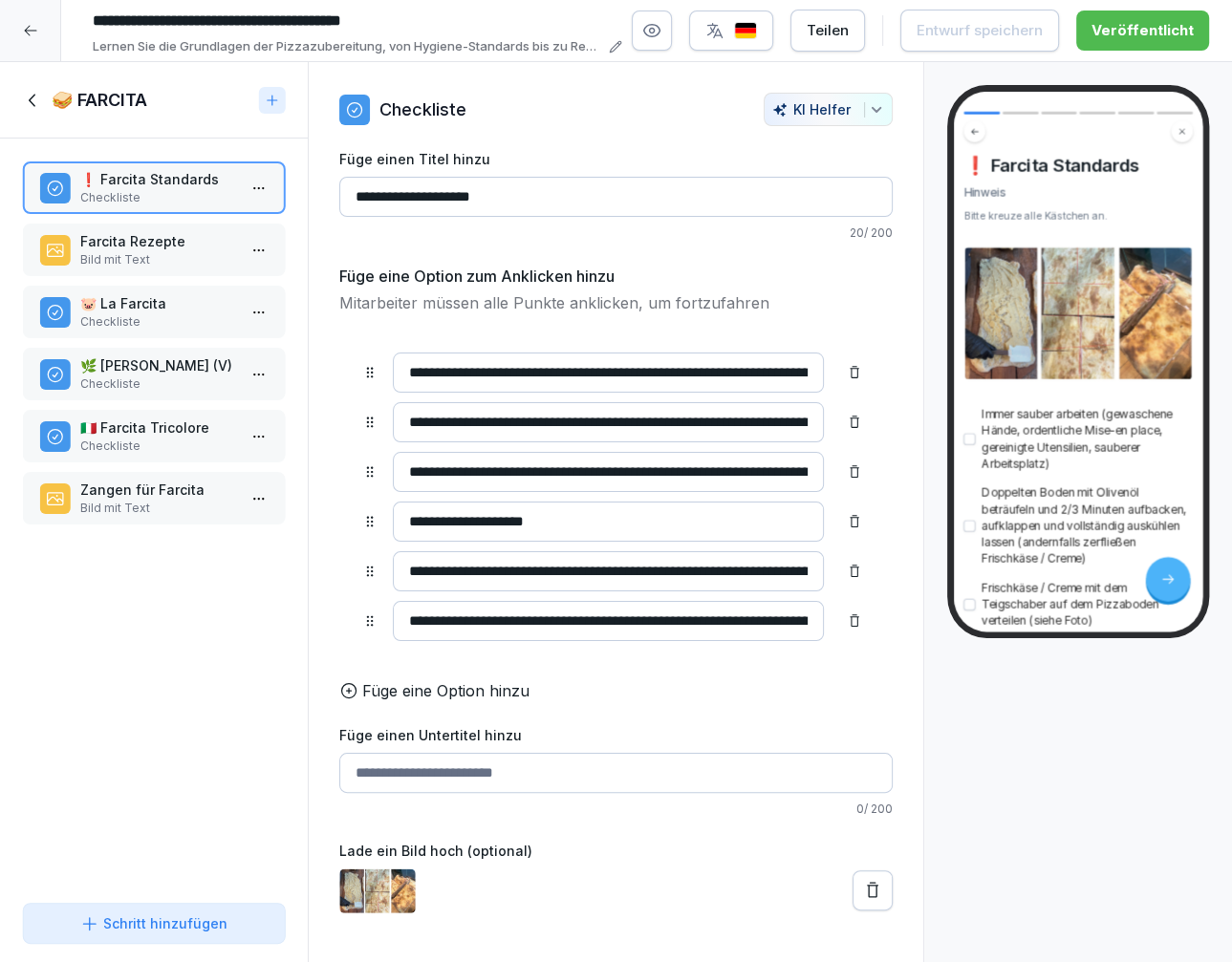
click at [183, 363] on p "🌿 Farcita deliziosa (V)" at bounding box center [157, 365] width 155 height 20
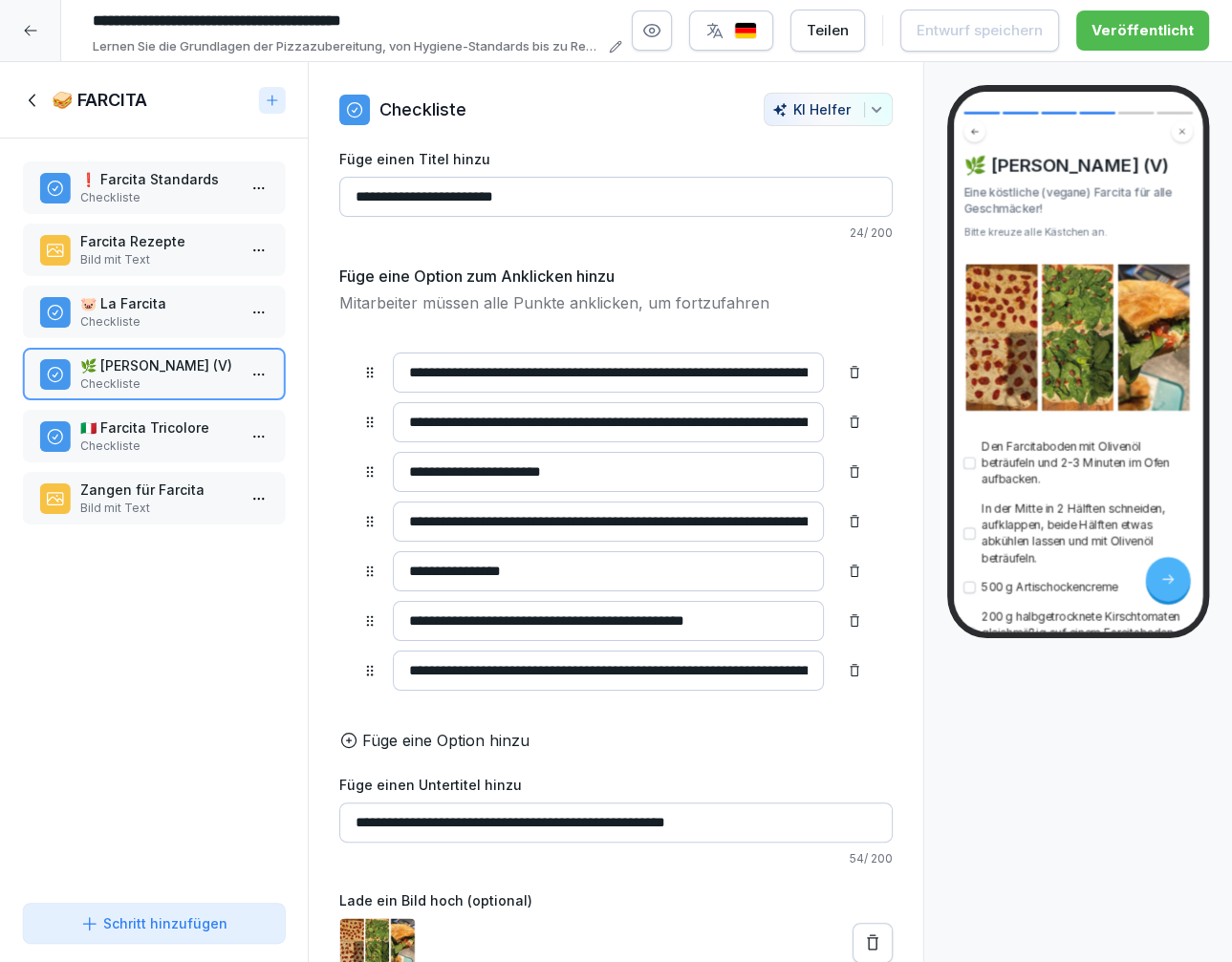
click at [260, 379] on html "**********" at bounding box center [616, 481] width 1232 height 962
click at [186, 413] on div "Kopieren ⌘C" at bounding box center [187, 409] width 147 height 20
click at [29, 103] on icon at bounding box center [34, 100] width 21 height 21
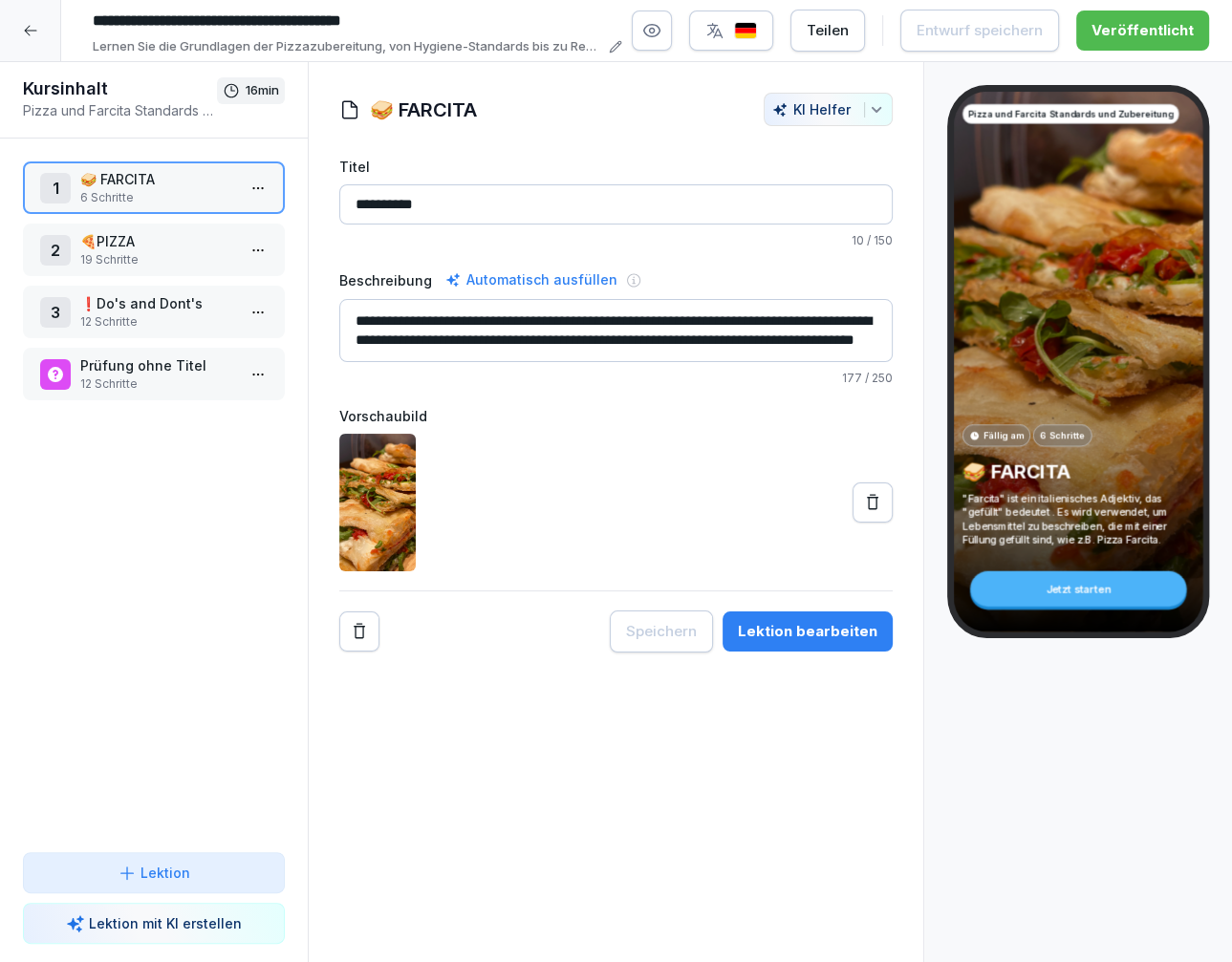
click at [32, 36] on icon at bounding box center [31, 31] width 16 height 16
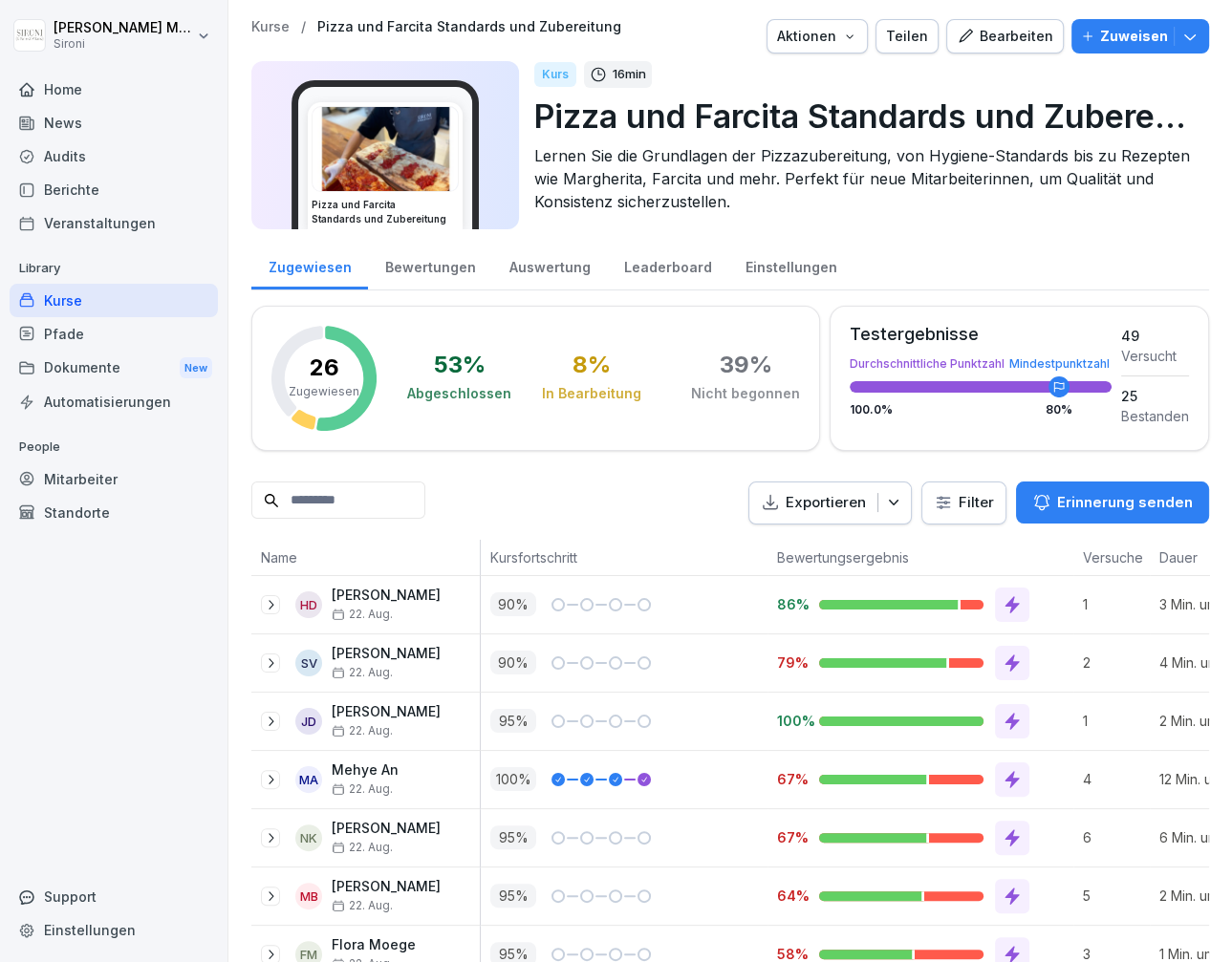
click at [62, 298] on div "Kurse" at bounding box center [114, 301] width 208 height 33
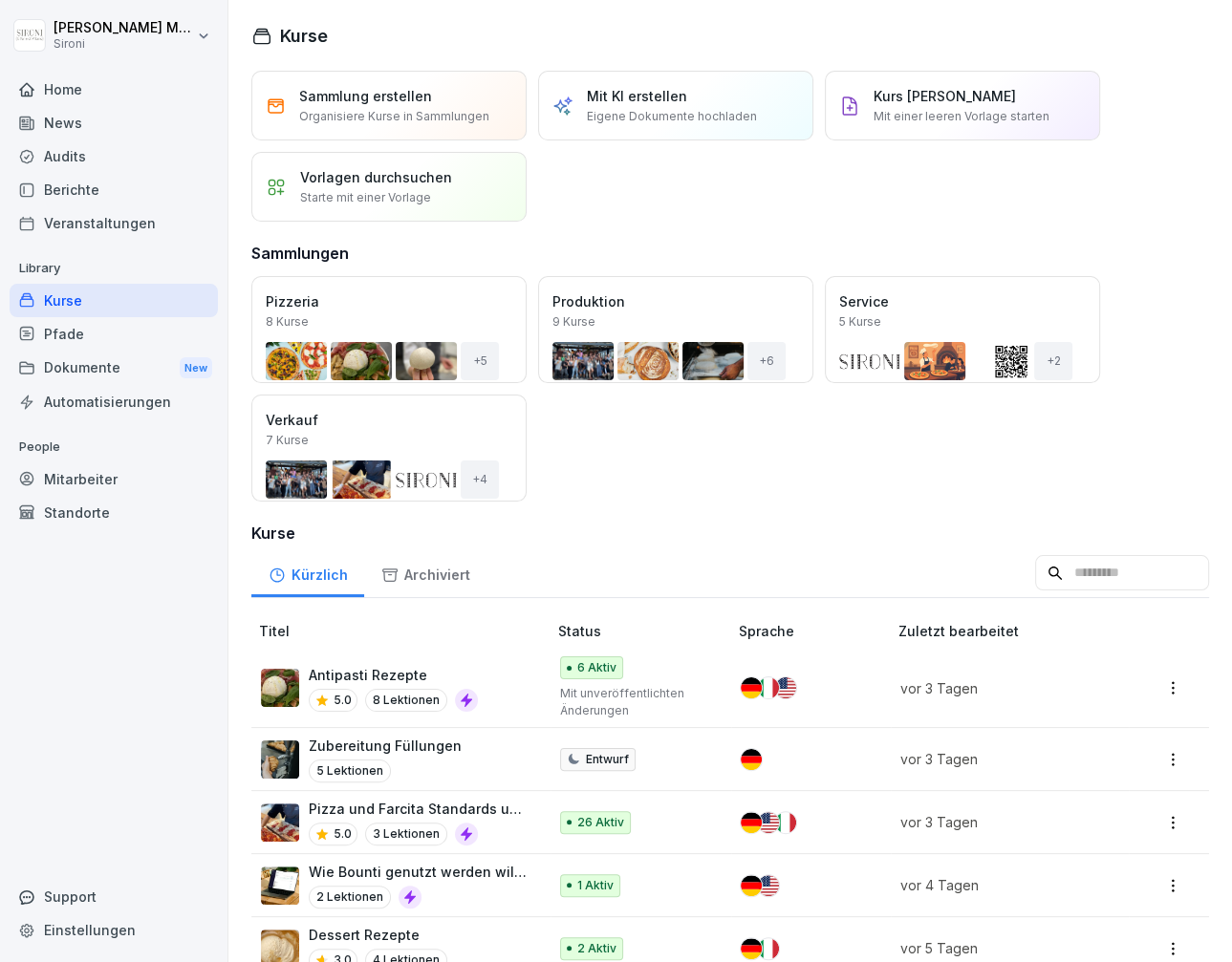
click at [341, 670] on p "Antipasti Rezepte" at bounding box center [393, 675] width 169 height 20
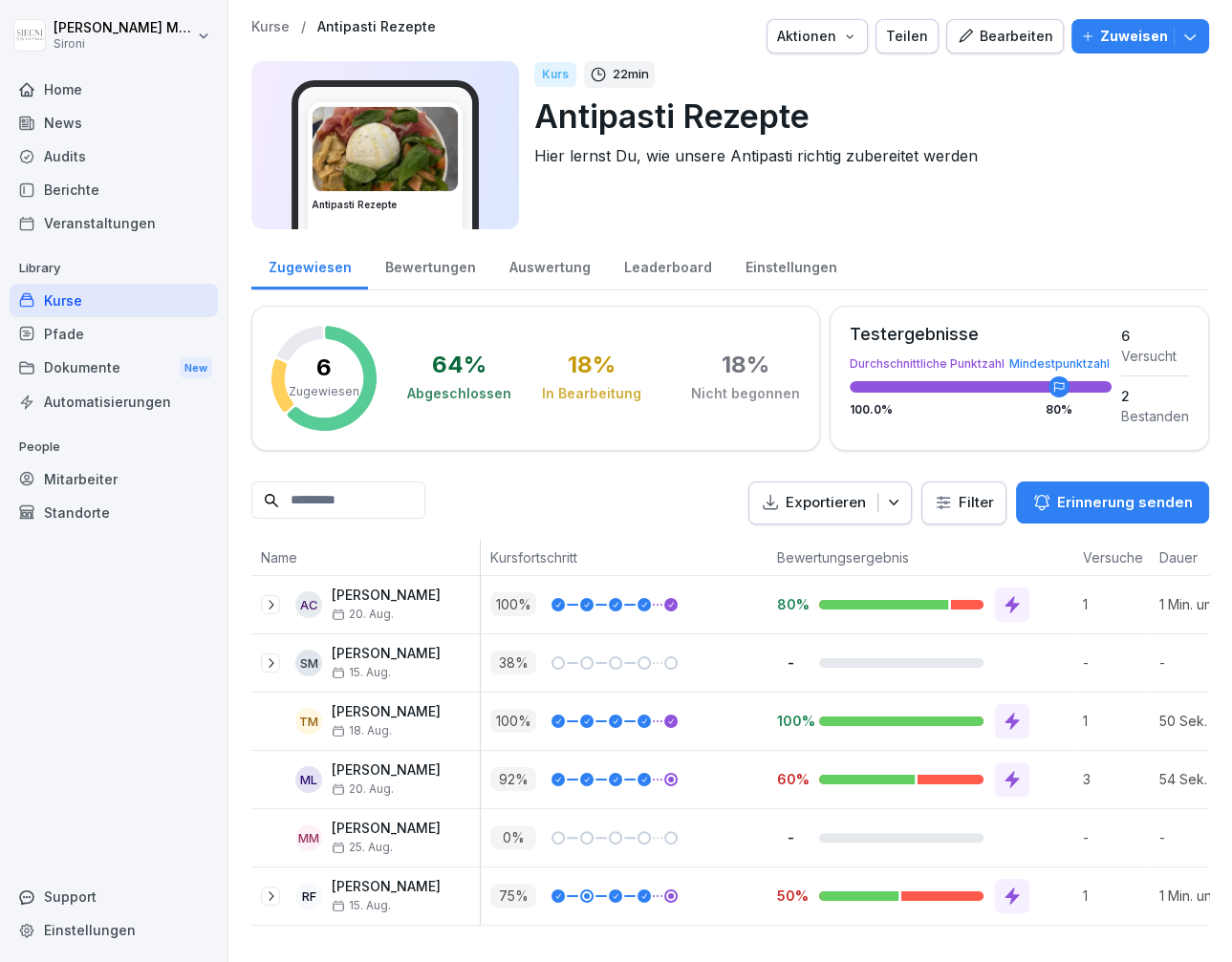
click at [1017, 28] on div "Bearbeiten" at bounding box center [1004, 37] width 96 height 21
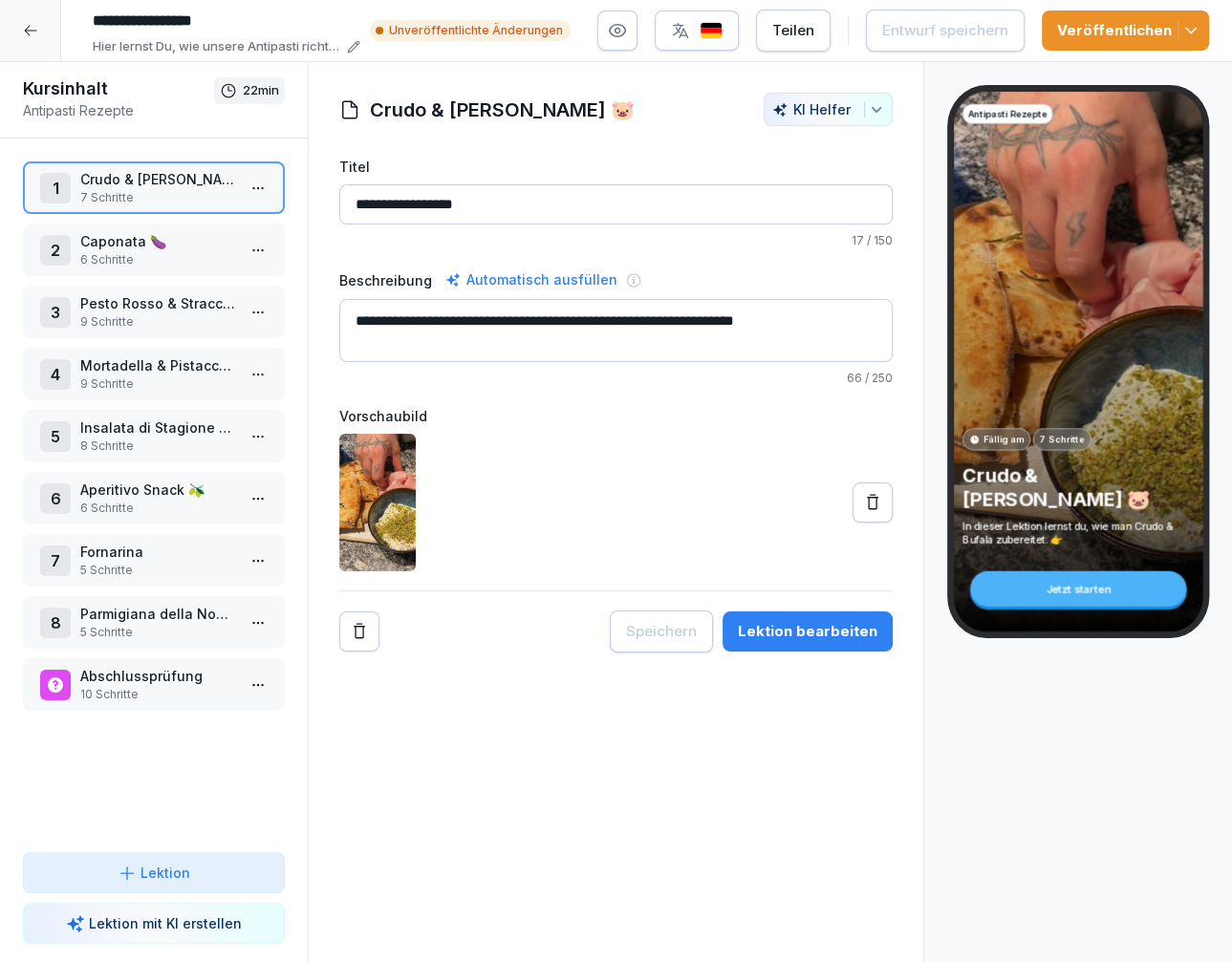
click at [884, 509] on button at bounding box center [872, 502] width 40 height 40
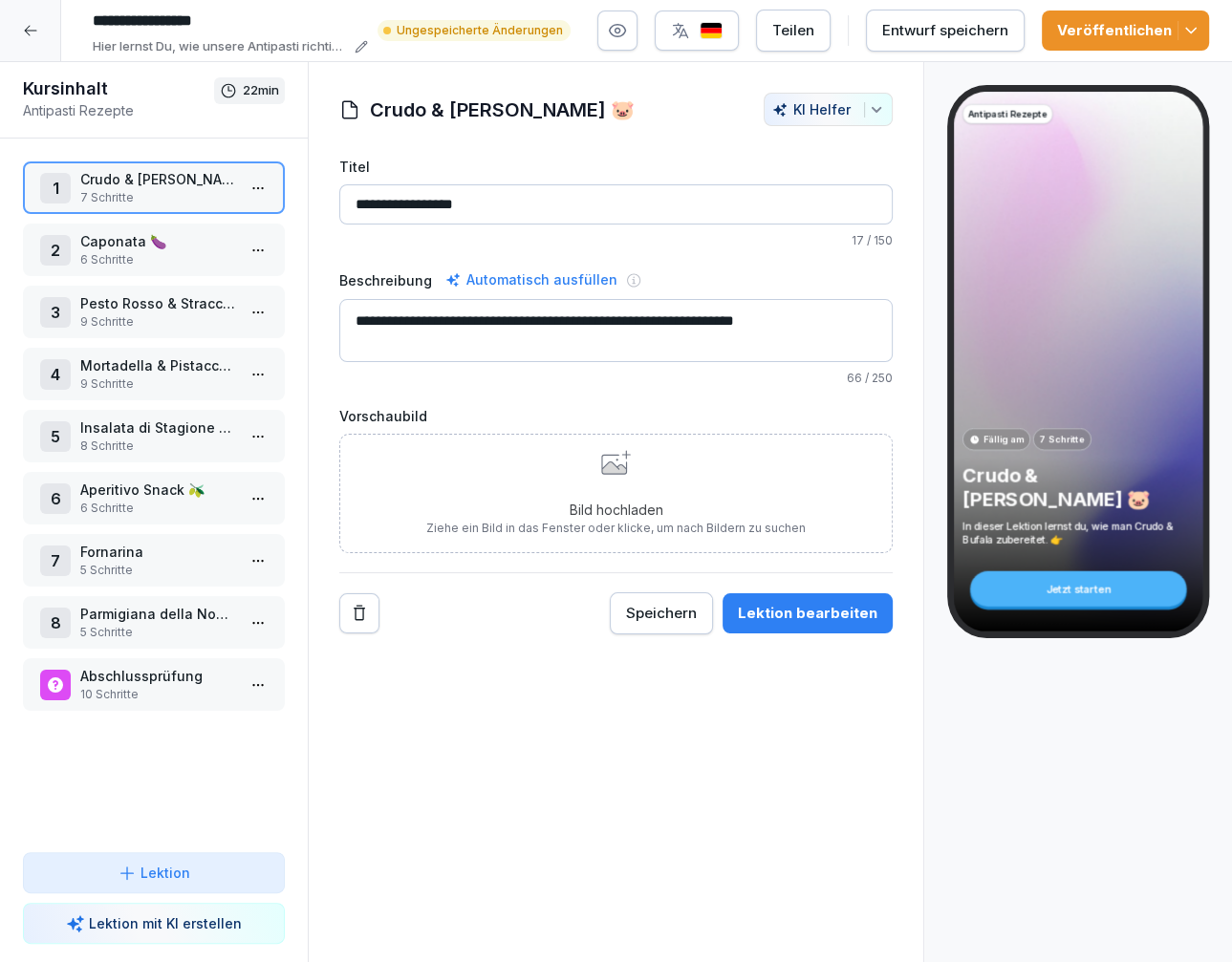
click at [619, 458] on icon at bounding box center [616, 462] width 29 height 25
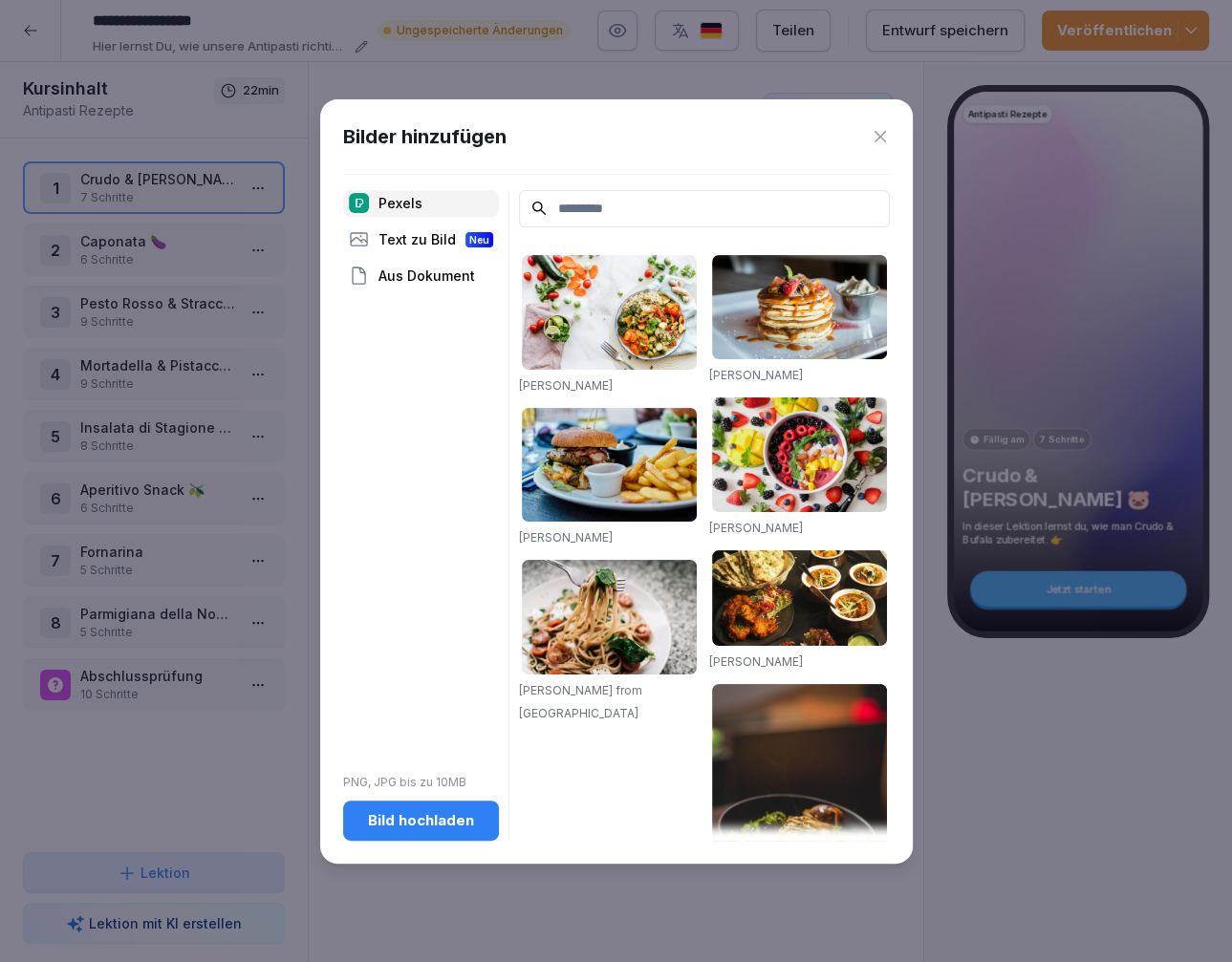
click at [399, 814] on div "Bild hochladen" at bounding box center [421, 821] width 126 height 21
